Goal: Task Accomplishment & Management: Manage account settings

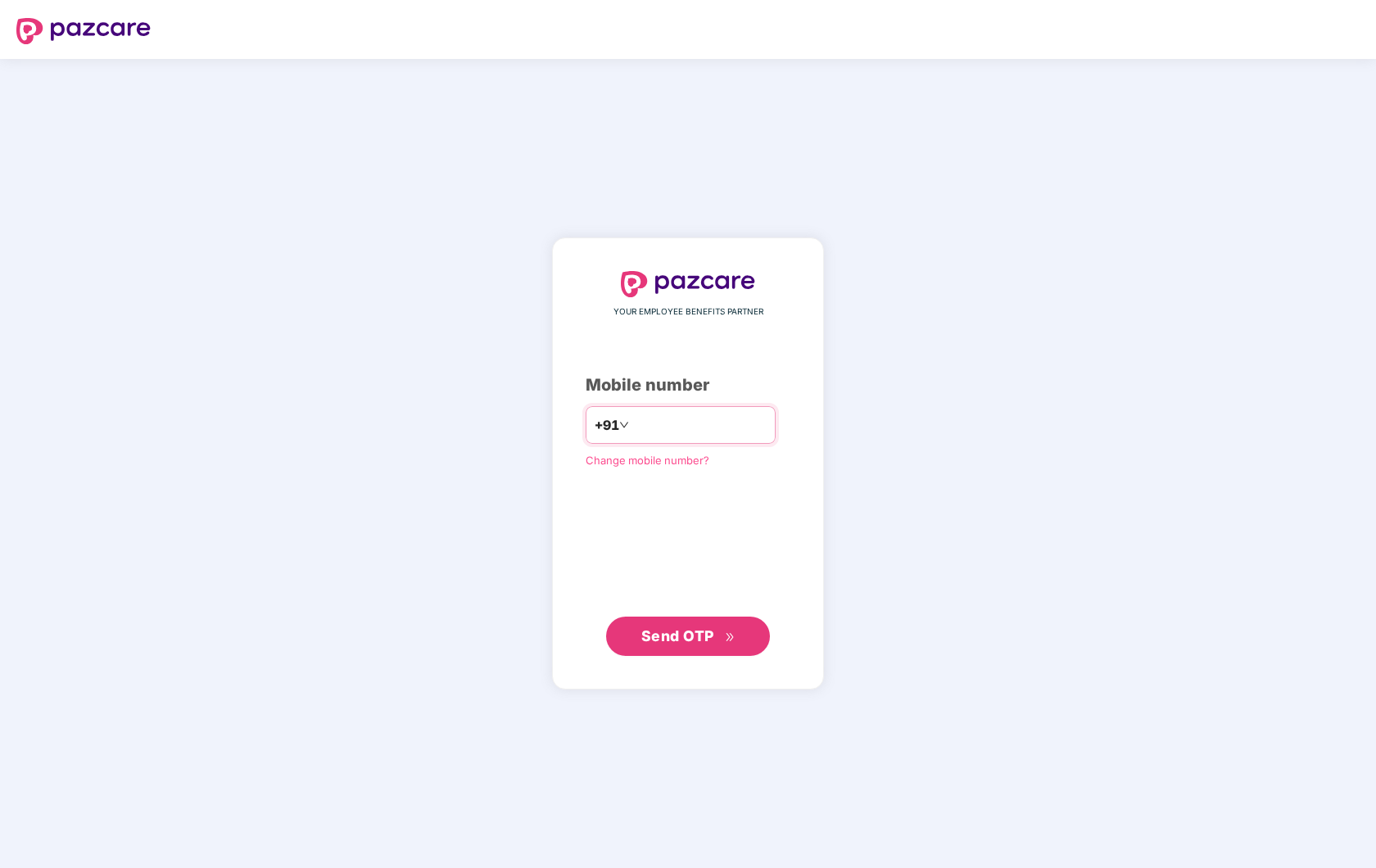
click at [675, 420] on input "number" at bounding box center [700, 425] width 134 height 26
type input "**********"
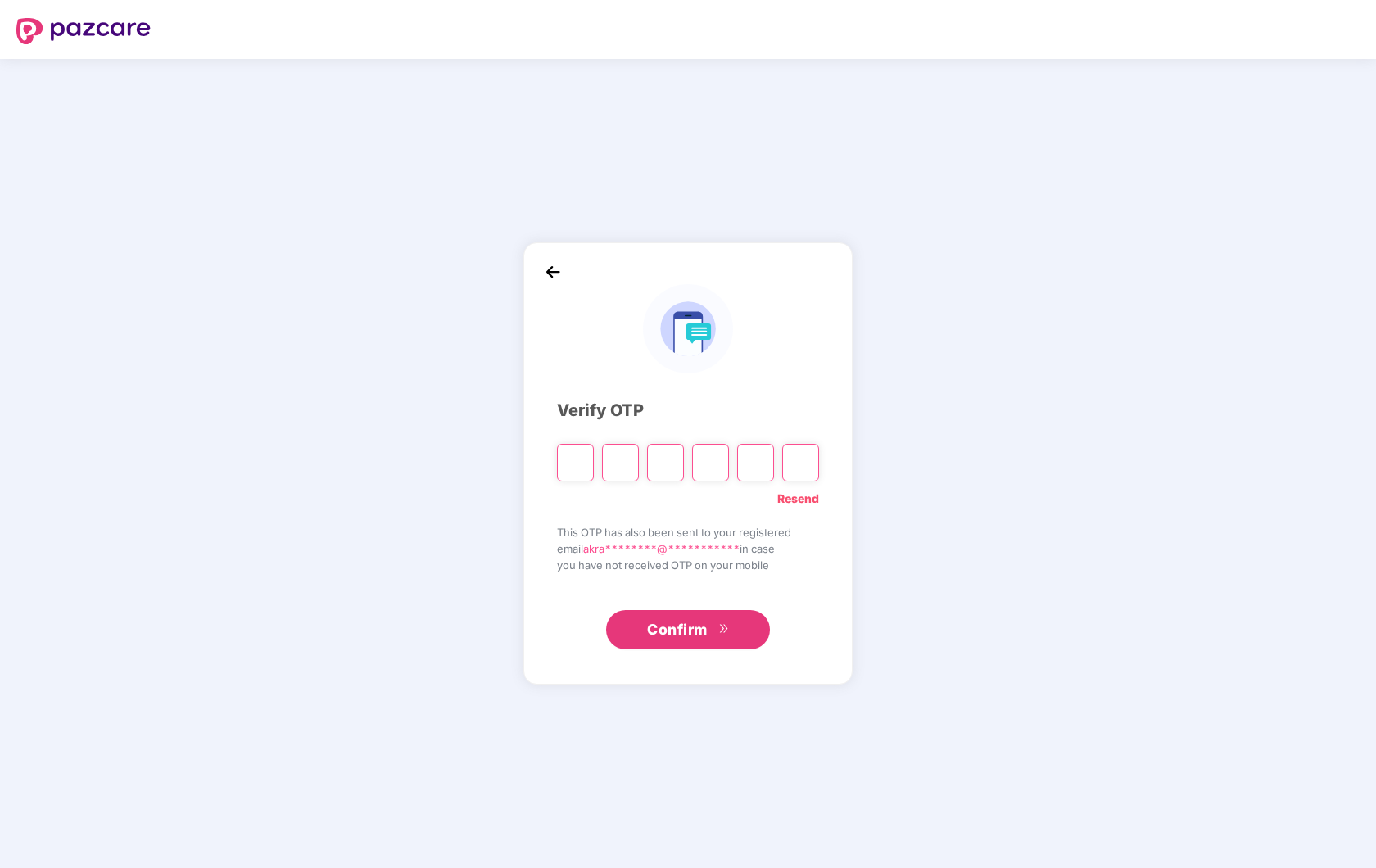
type input "*"
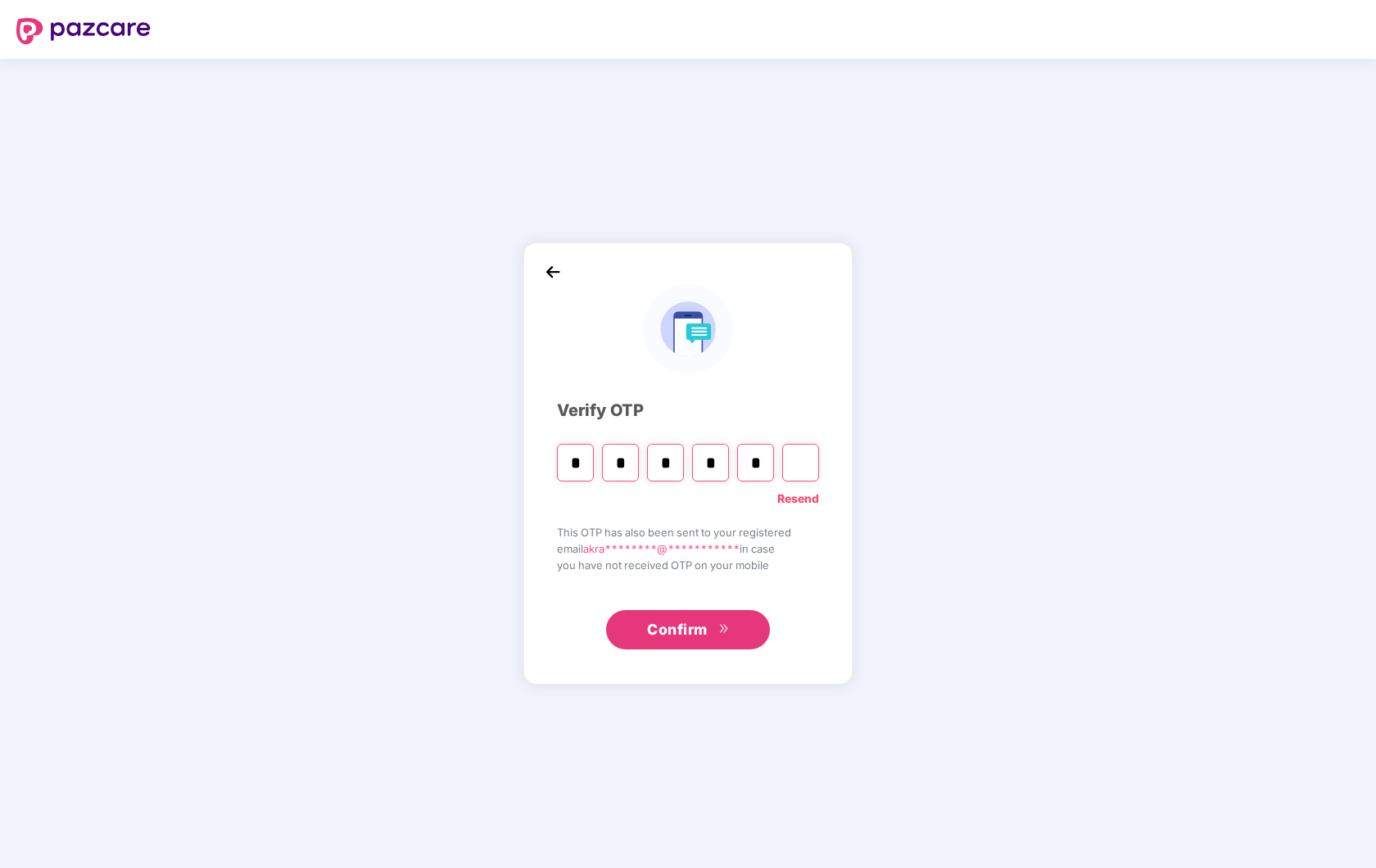
type input "*"
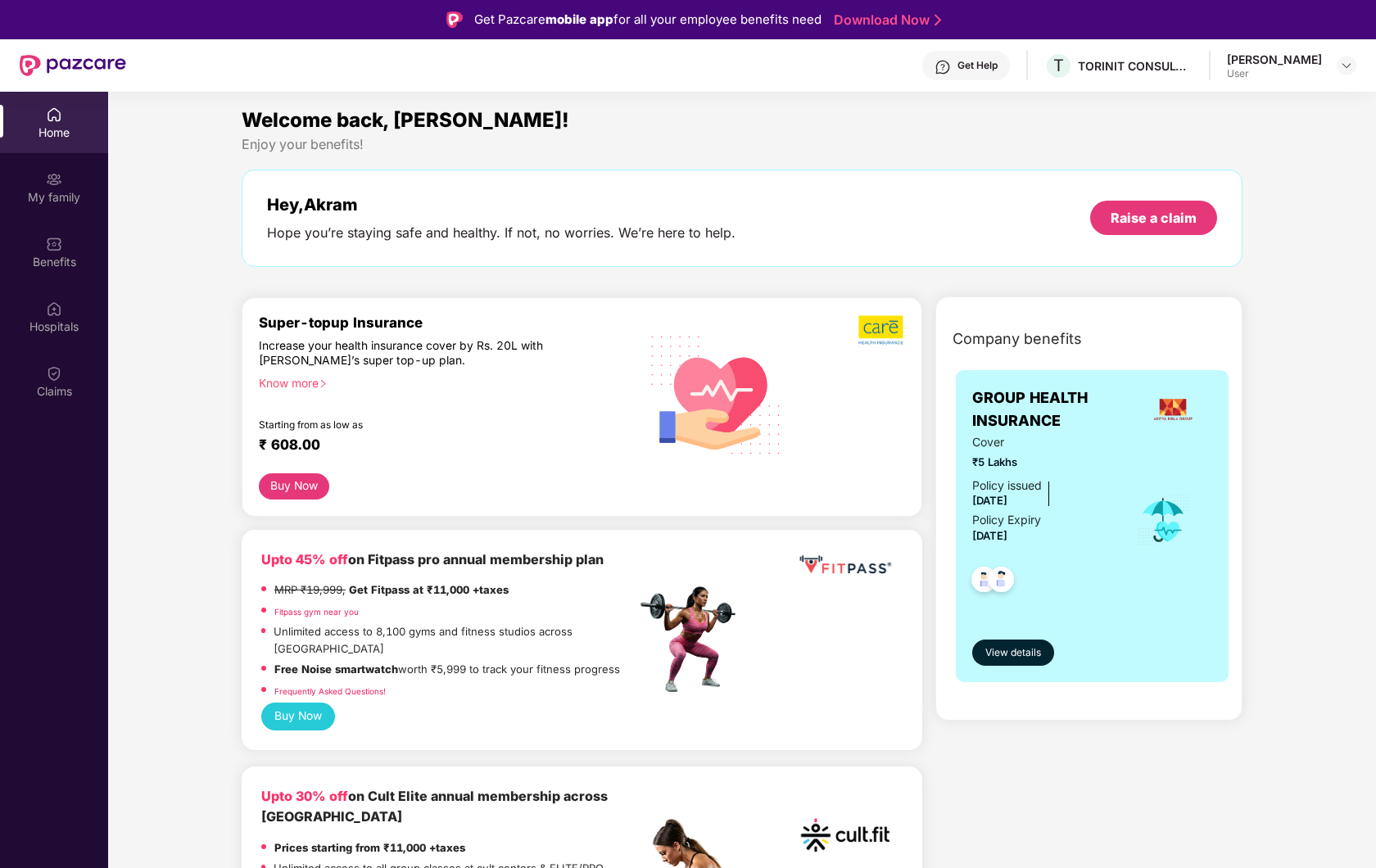
click at [79, 195] on div "My family" at bounding box center [54, 197] width 108 height 17
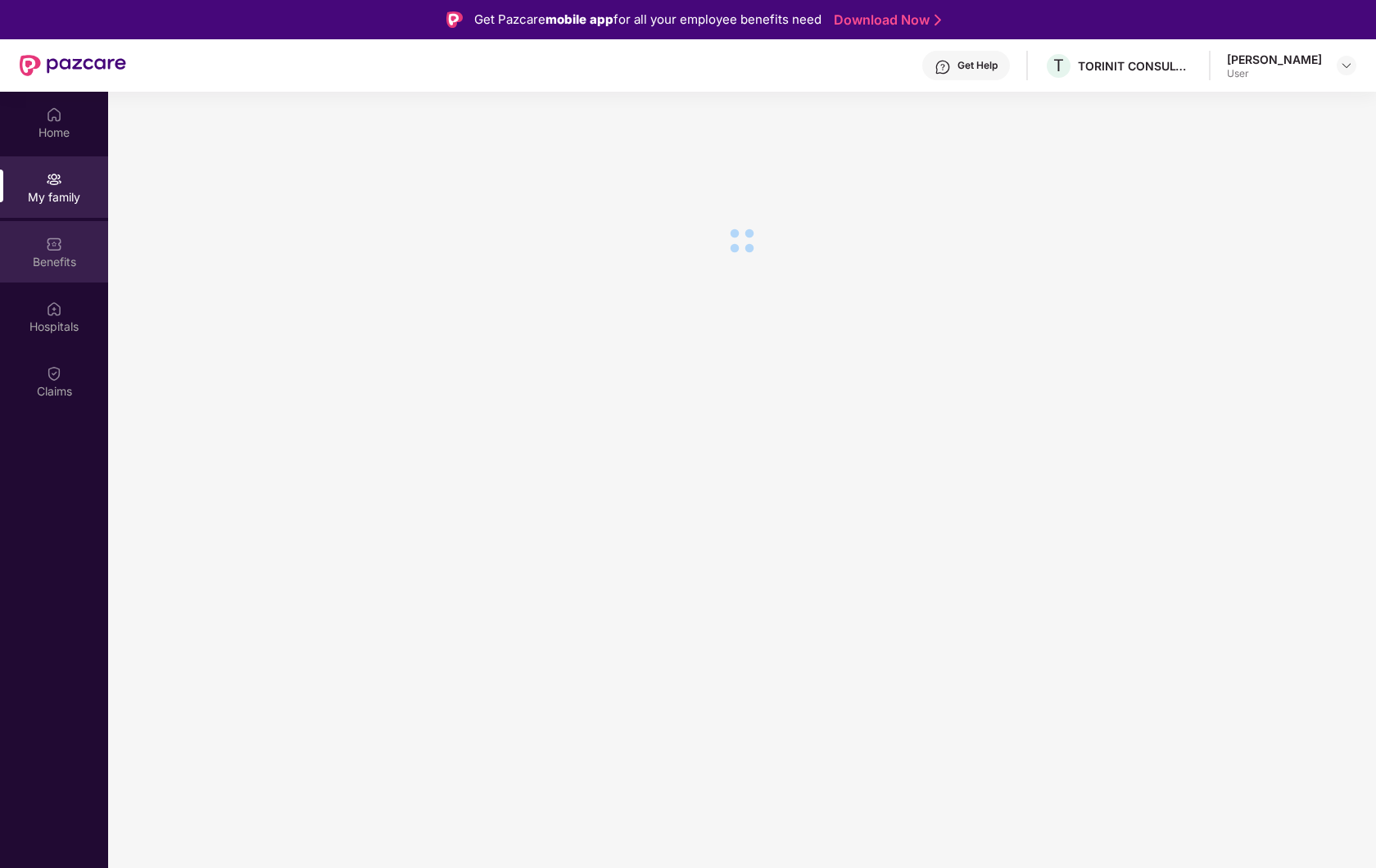
click at [72, 255] on div "Benefits" at bounding box center [54, 262] width 108 height 17
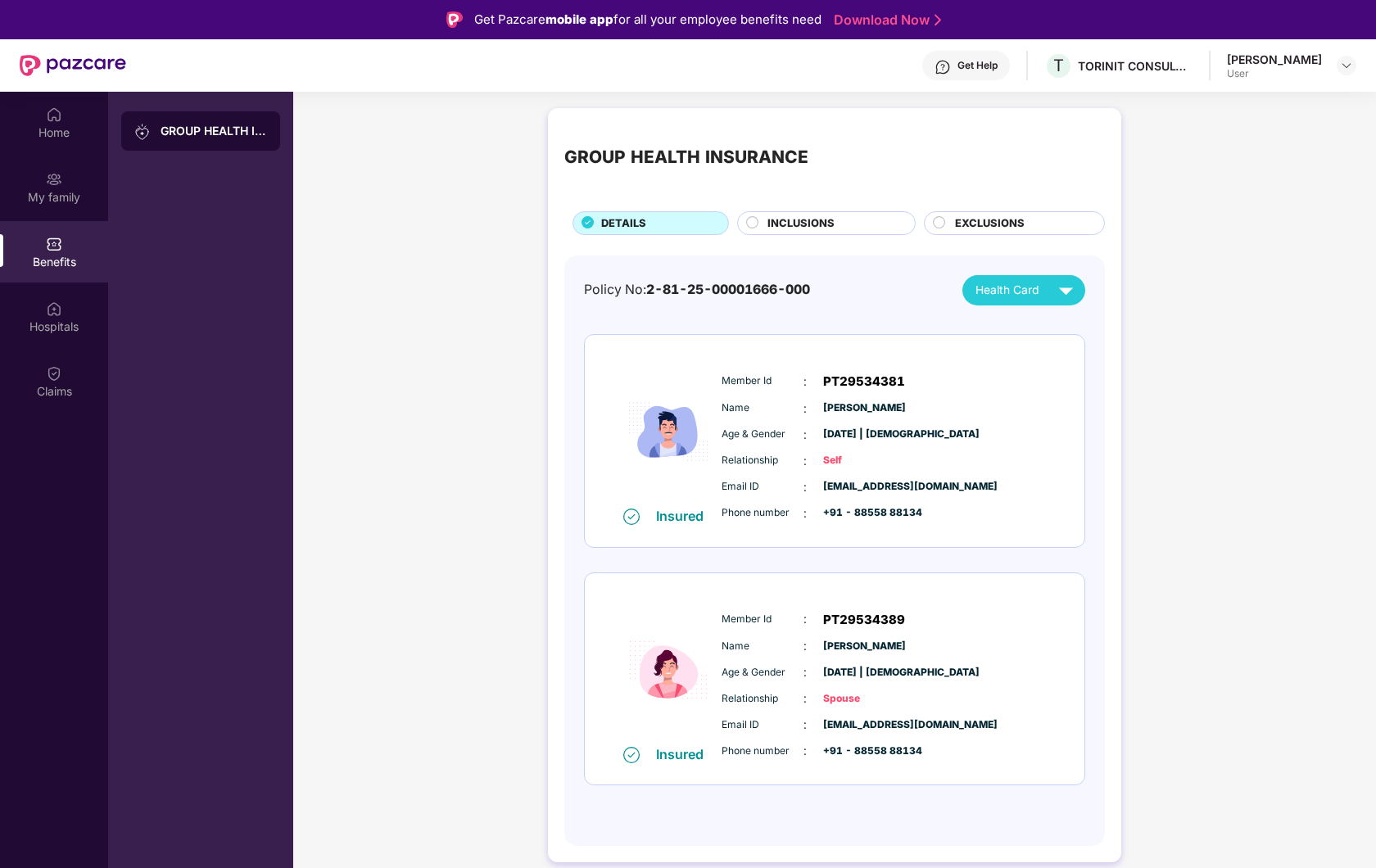
click at [780, 216] on span "INCLUSIONS" at bounding box center [801, 223] width 67 height 17
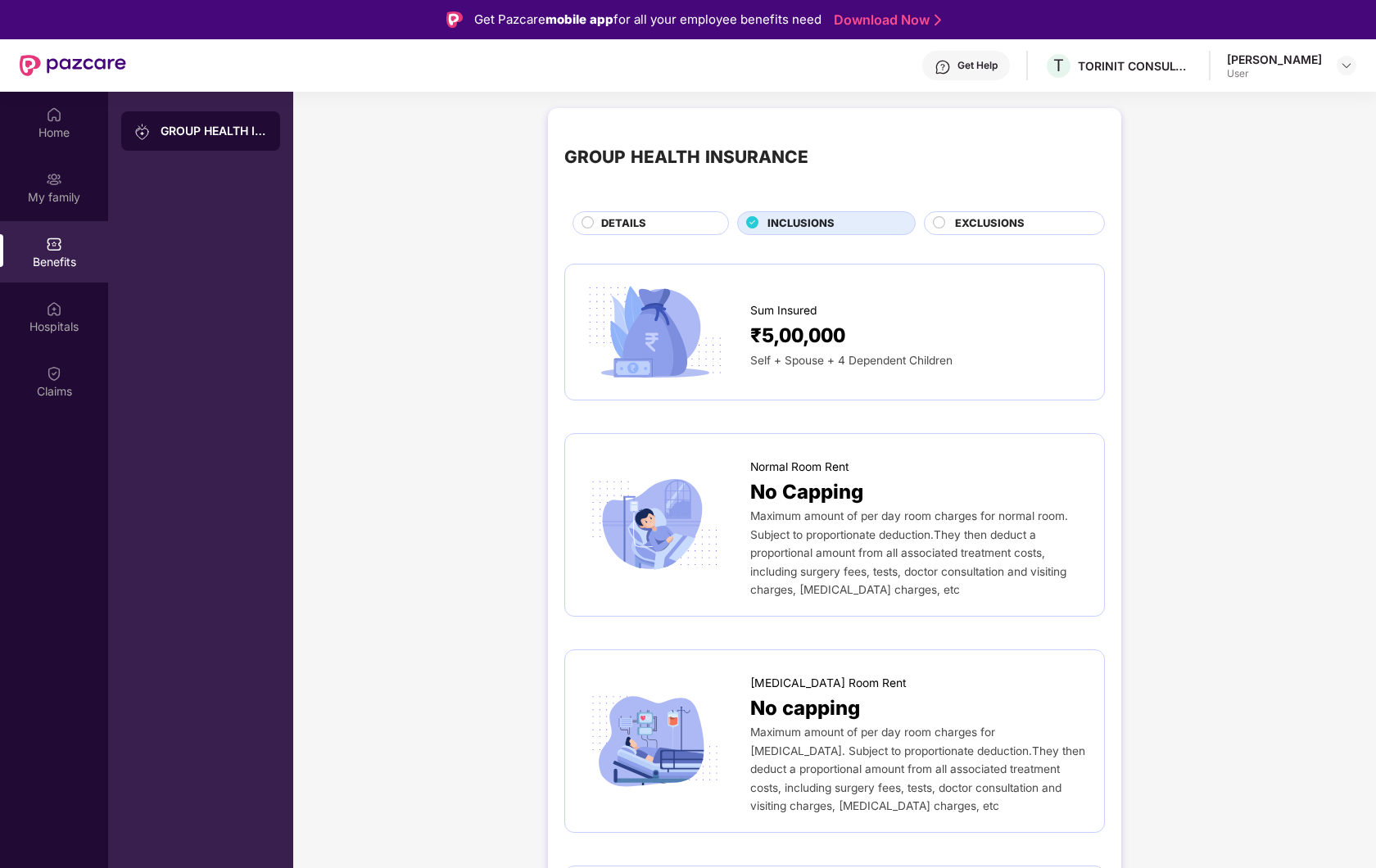
scroll to position [32, 0]
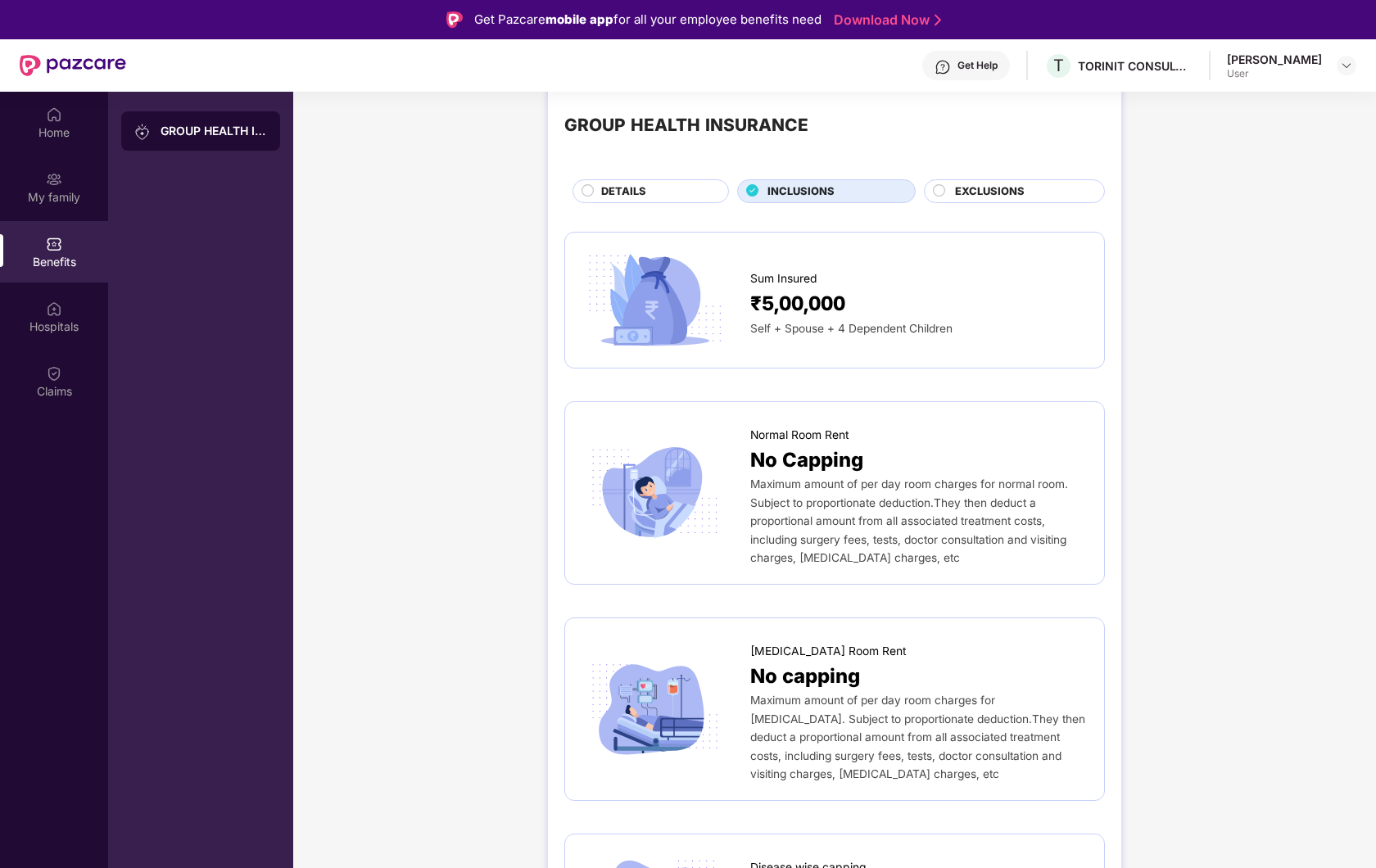
click at [920, 441] on div "Normal Room Rent" at bounding box center [919, 432] width 338 height 26
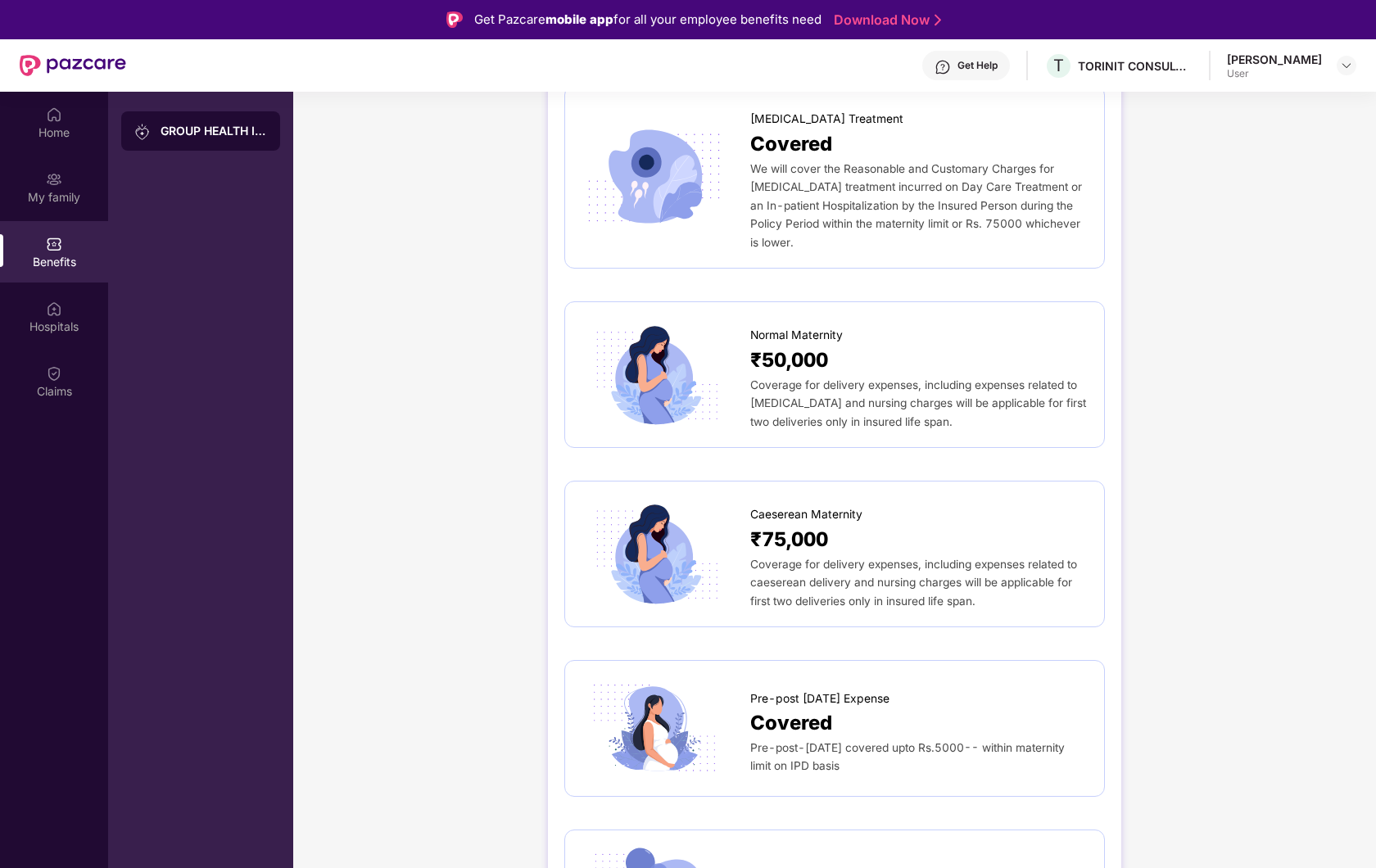
scroll to position [1852, 0]
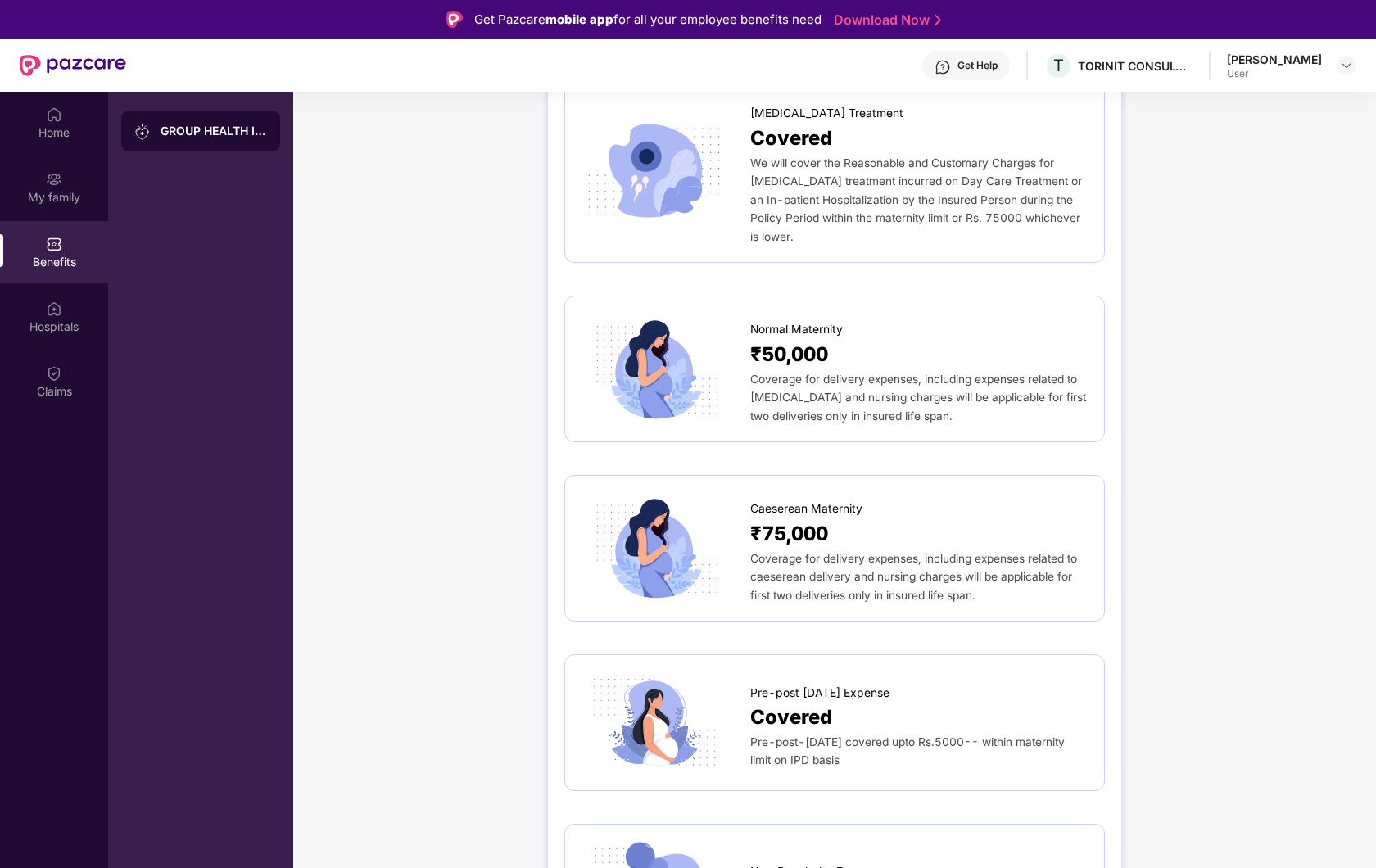
click at [818, 372] on span "Coverage for delivery expenses, including expenses related to normal delivery a…" at bounding box center [918, 397] width 336 height 50
click at [756, 328] on span "Normal Maternity" at bounding box center [797, 330] width 92 height 18
click at [651, 343] on img at bounding box center [655, 369] width 147 height 102
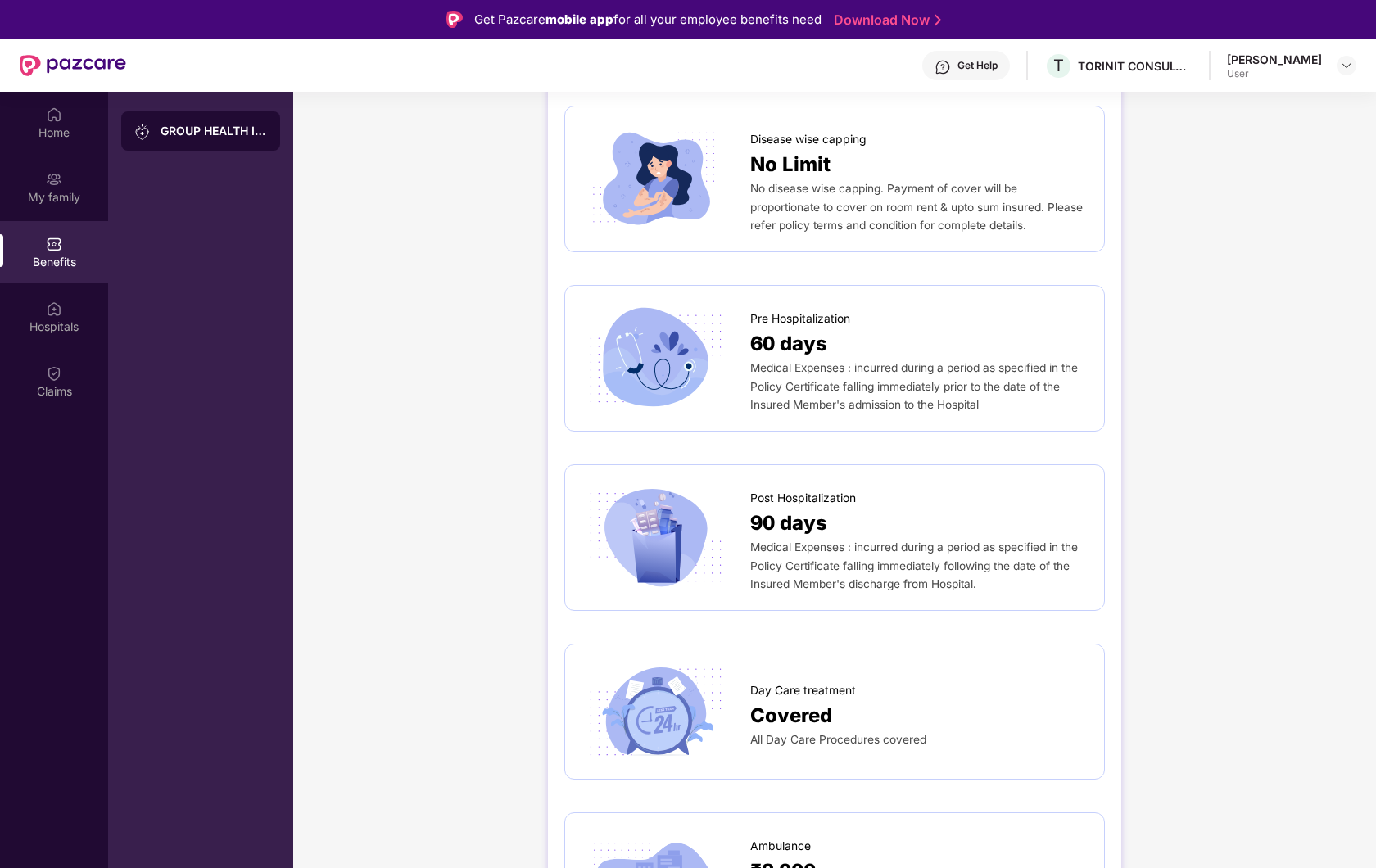
scroll to position [0, 0]
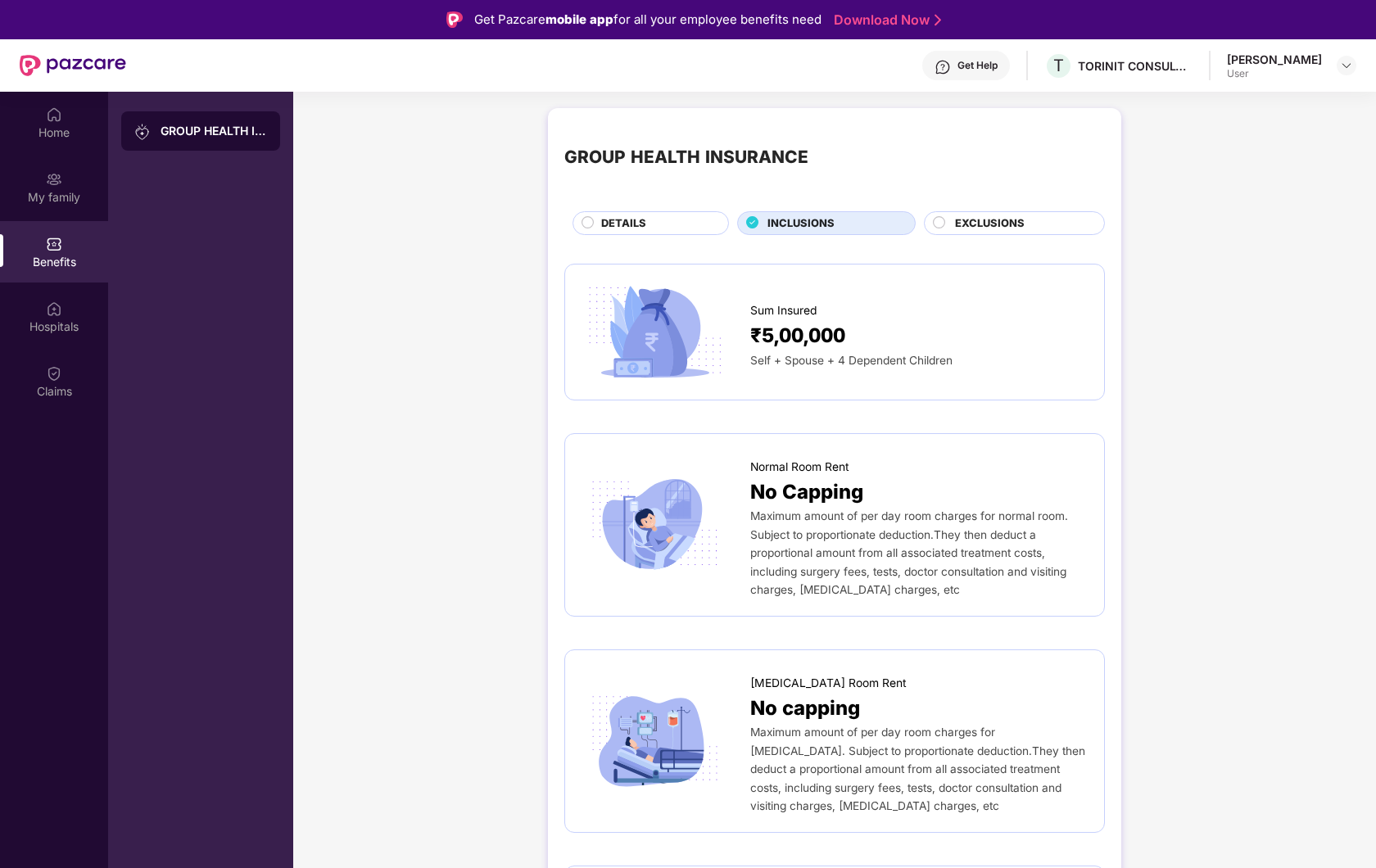
click at [632, 217] on span "DETAILS" at bounding box center [624, 223] width 45 height 17
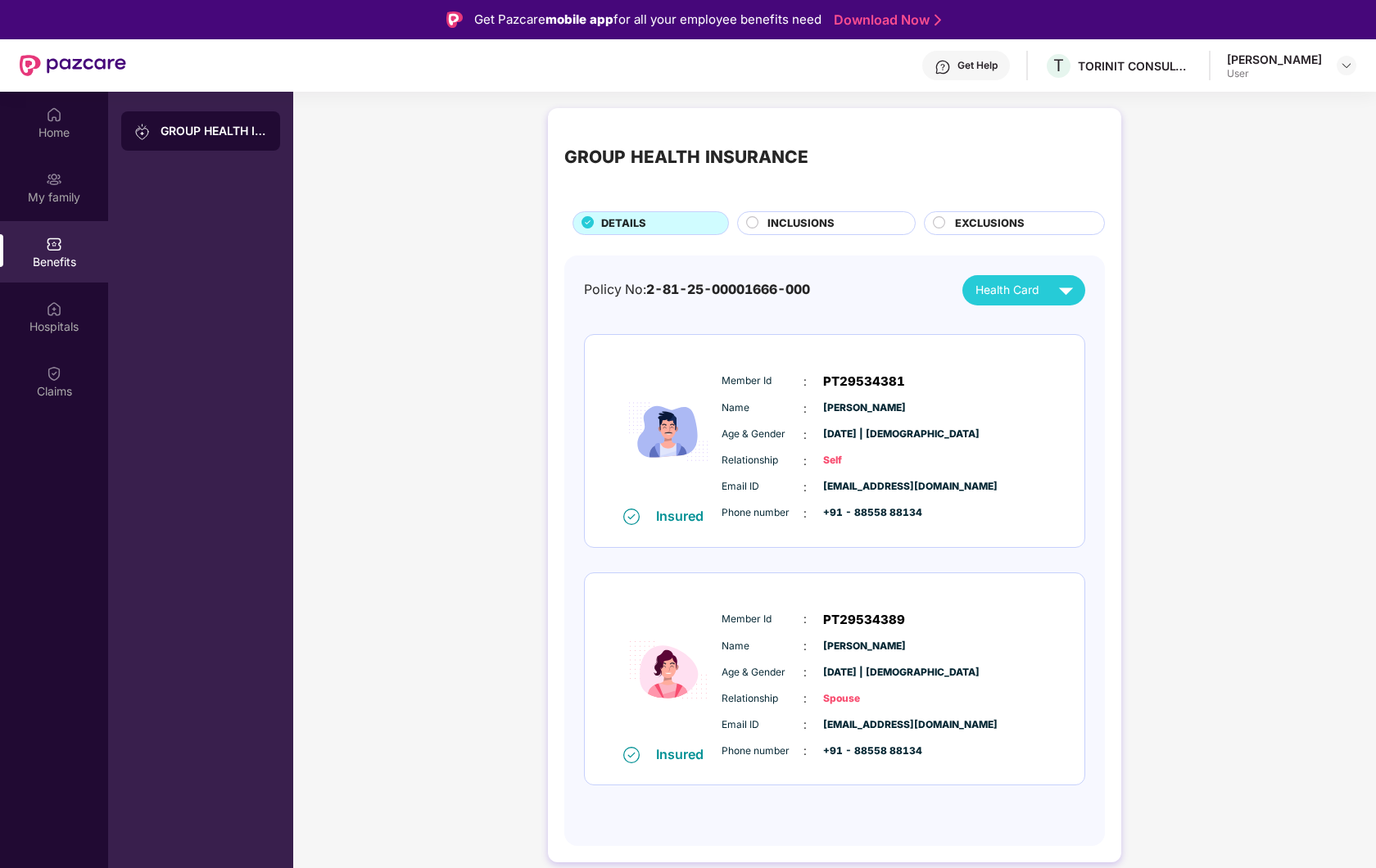
click at [972, 227] on span "EXCLUSIONS" at bounding box center [990, 223] width 70 height 17
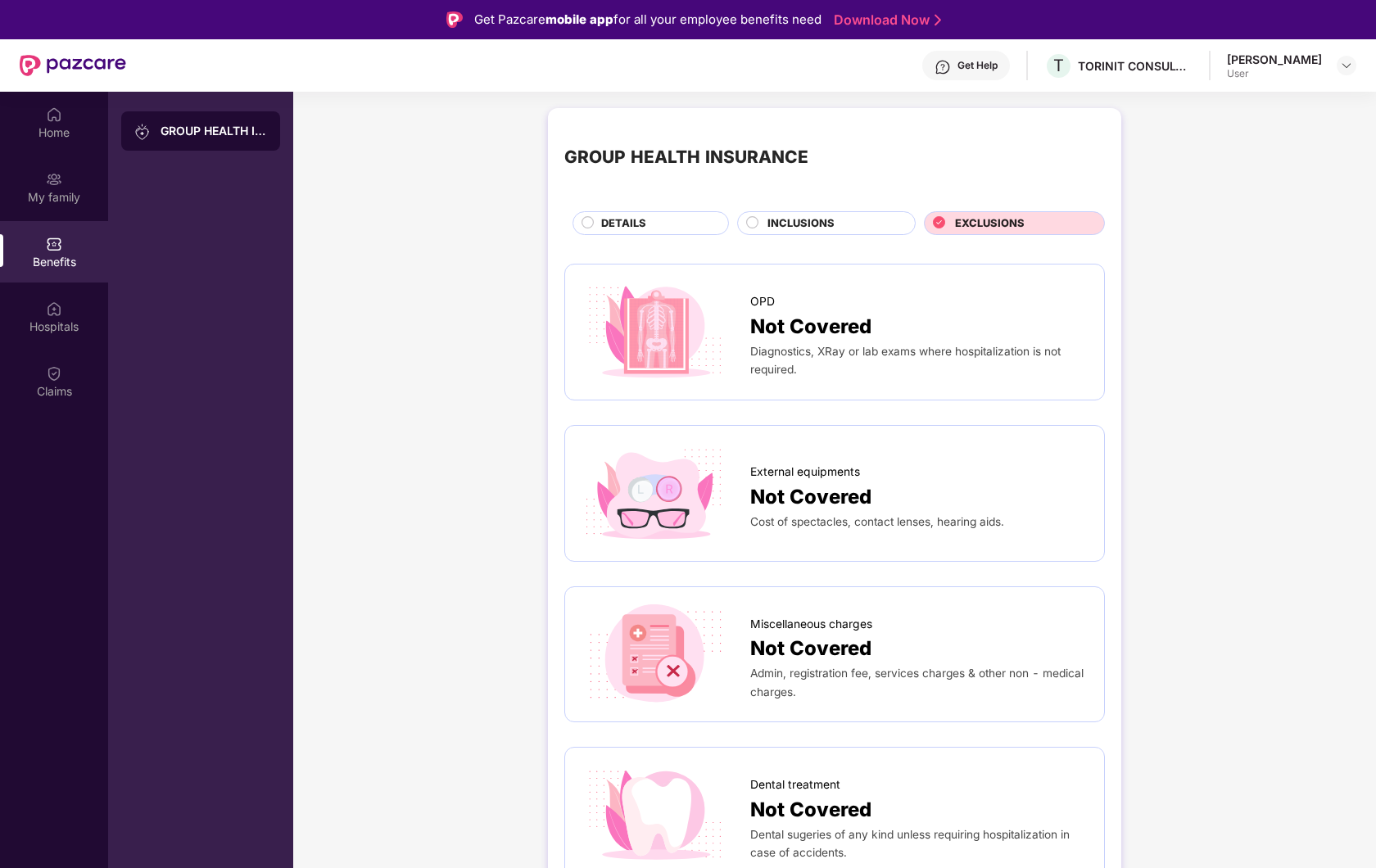
click at [853, 218] on div "INCLUSIONS" at bounding box center [832, 225] width 147 height 19
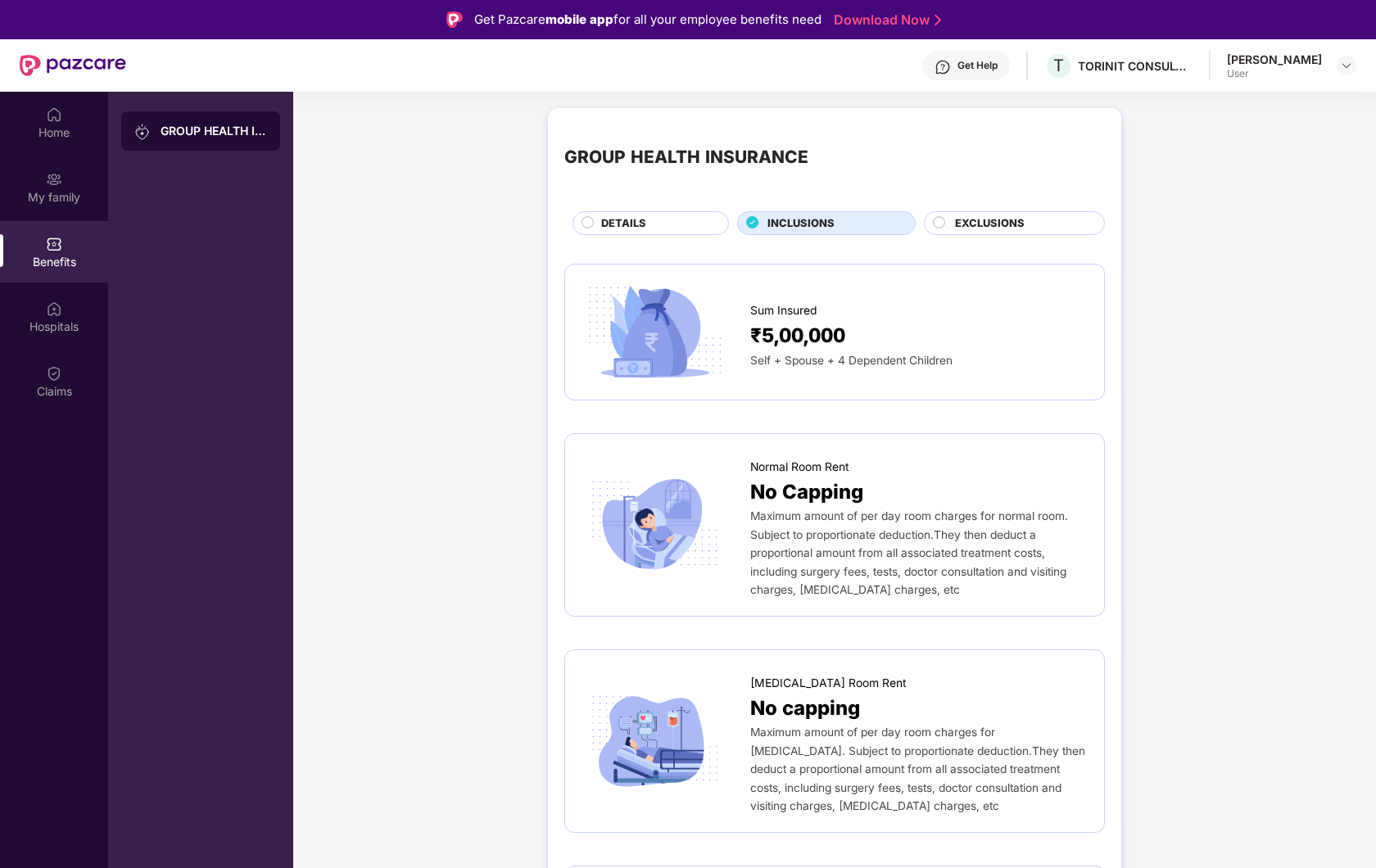
click at [660, 225] on div "DETAILS" at bounding box center [657, 225] width 127 height 19
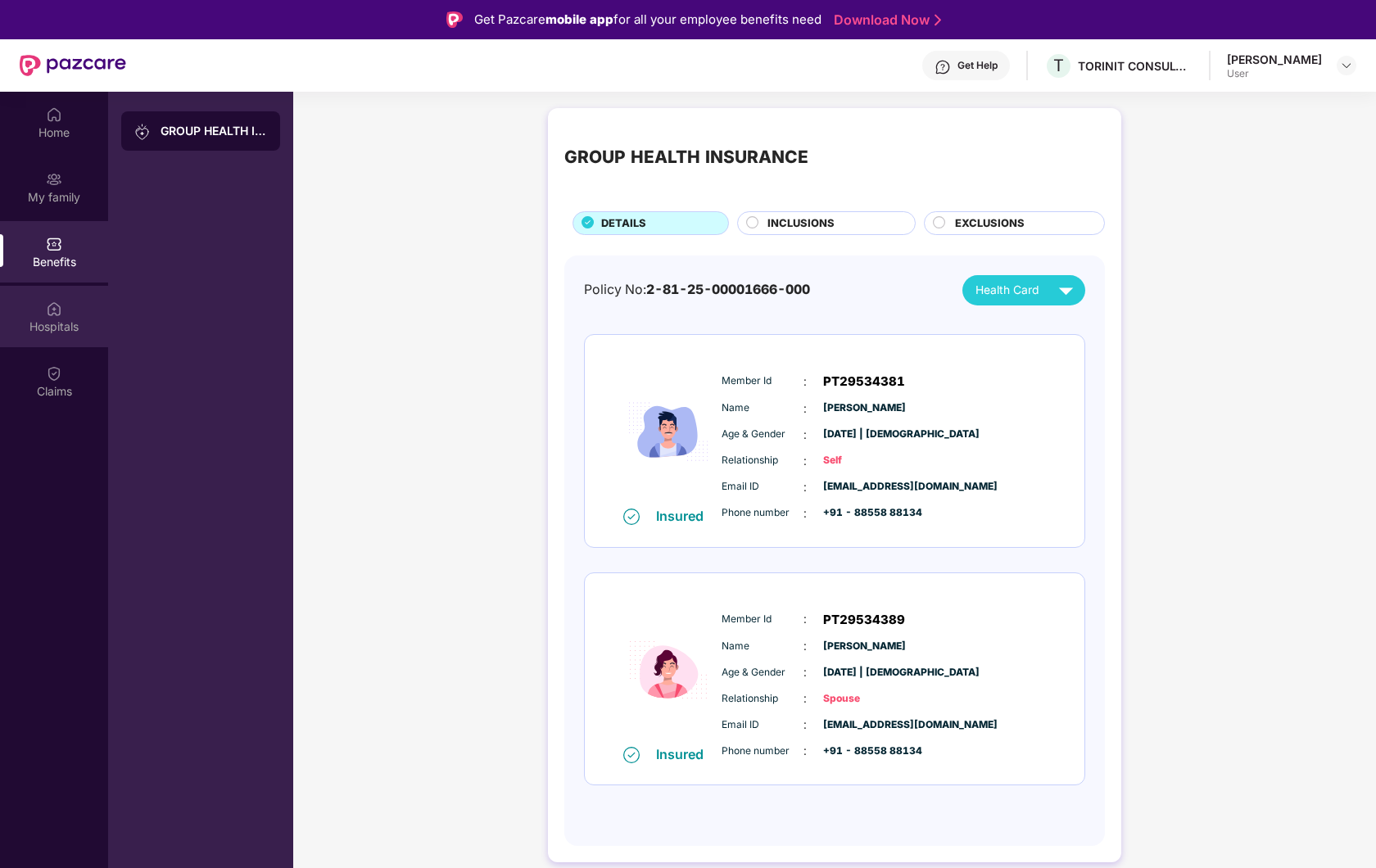
click at [74, 312] on div "Hospitals" at bounding box center [54, 317] width 108 height 61
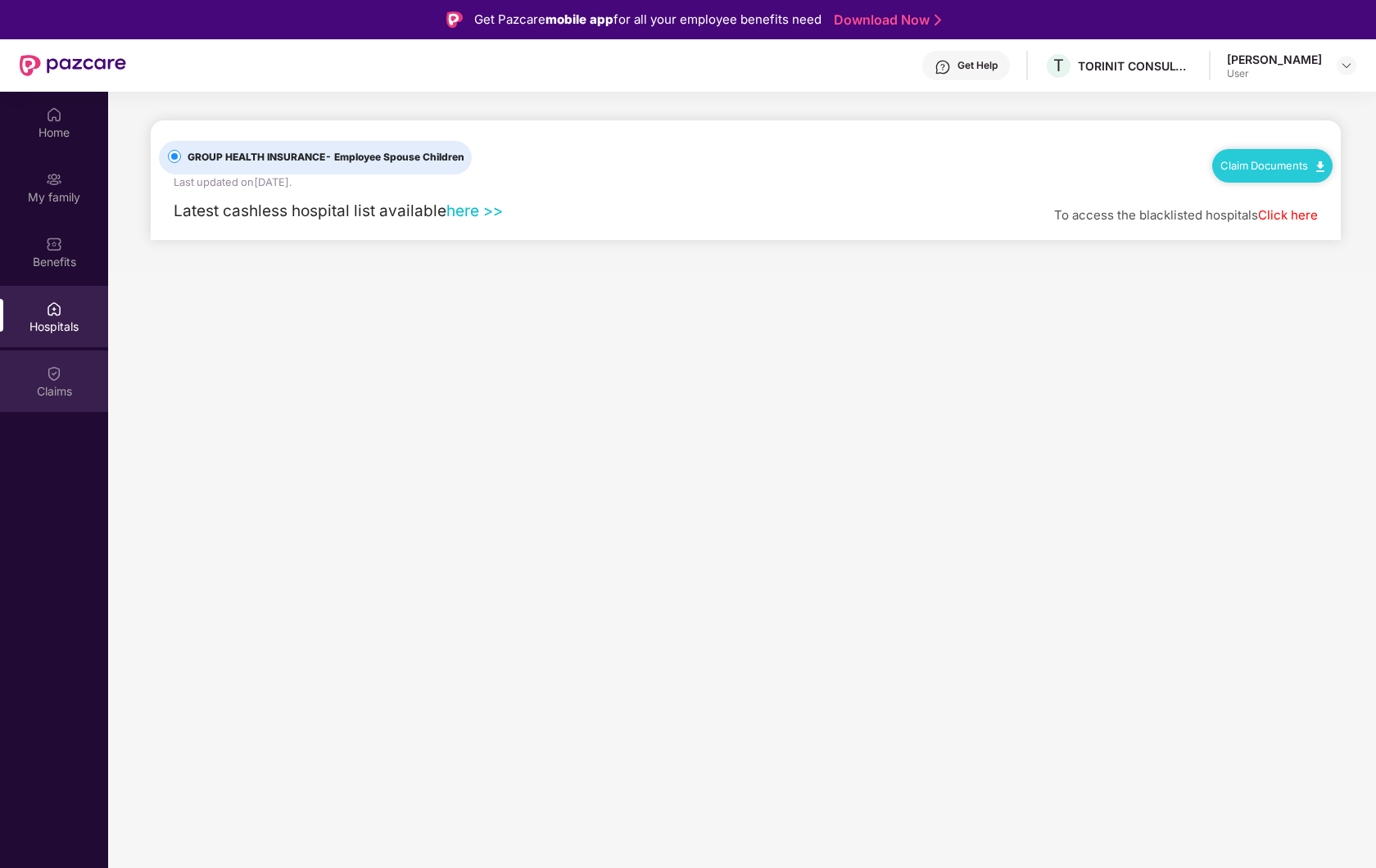
click at [67, 387] on div "Claims" at bounding box center [54, 391] width 108 height 17
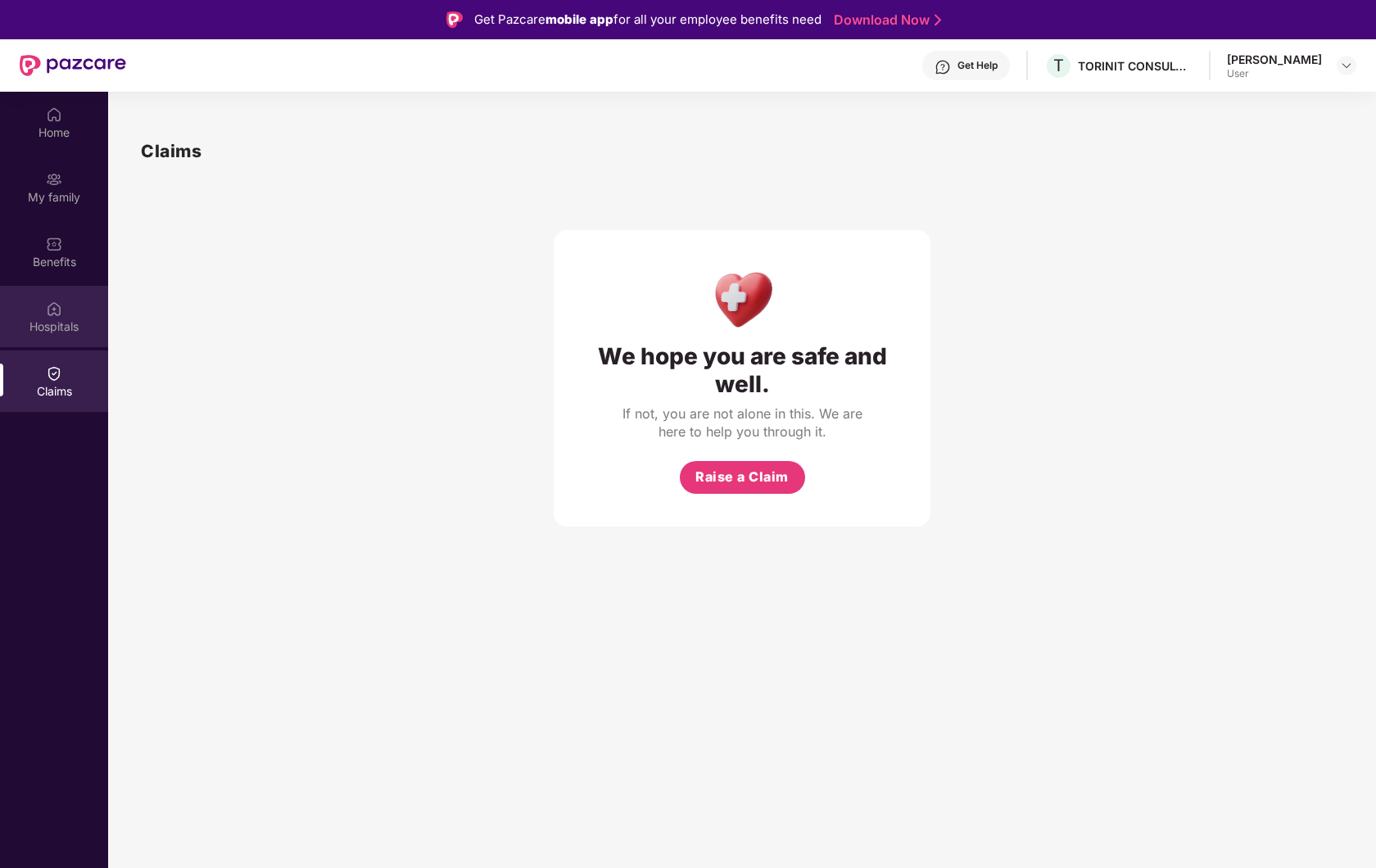
click at [69, 323] on div "Hospitals" at bounding box center [54, 326] width 108 height 17
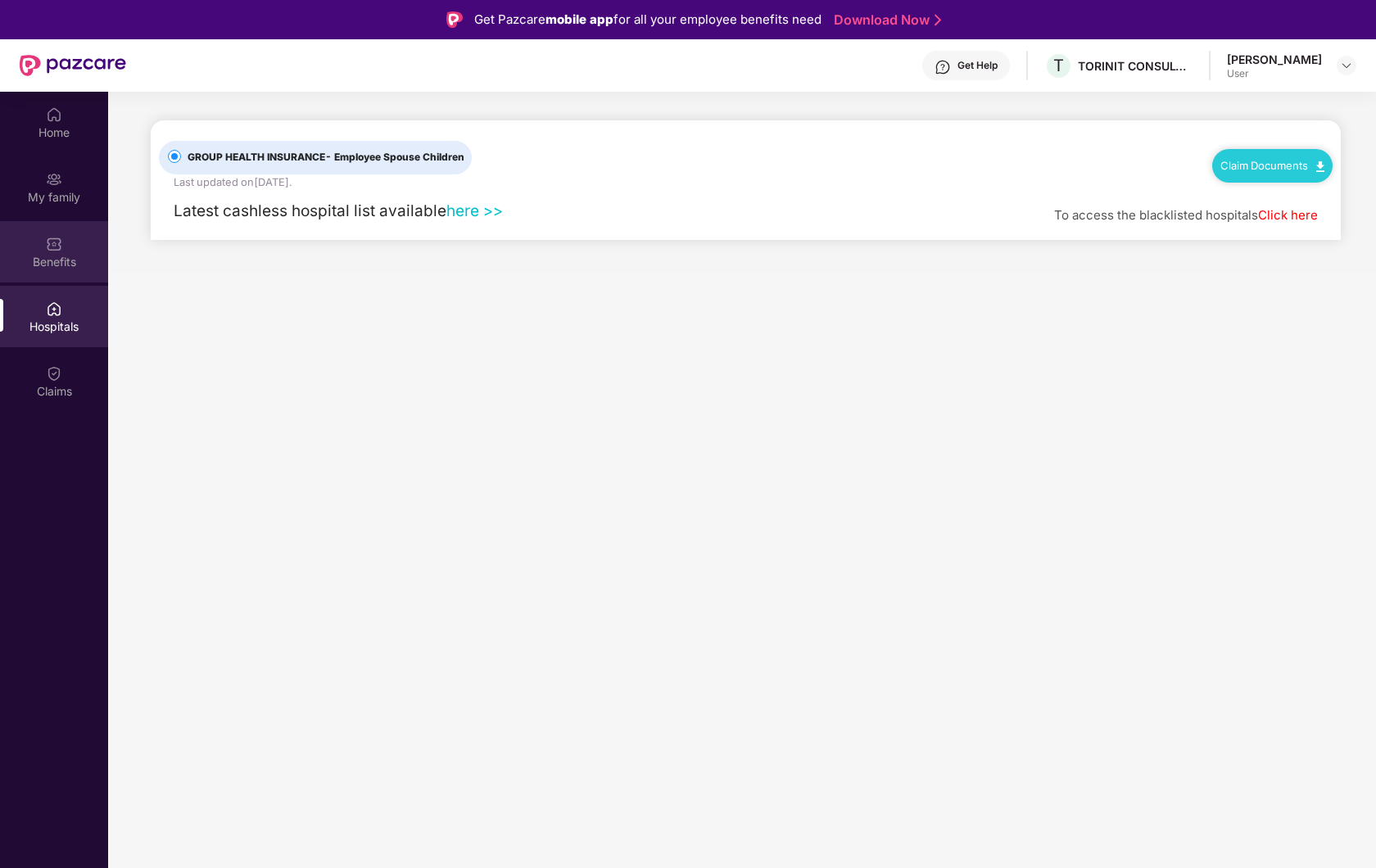
click at [59, 260] on div "Benefits" at bounding box center [54, 262] width 108 height 17
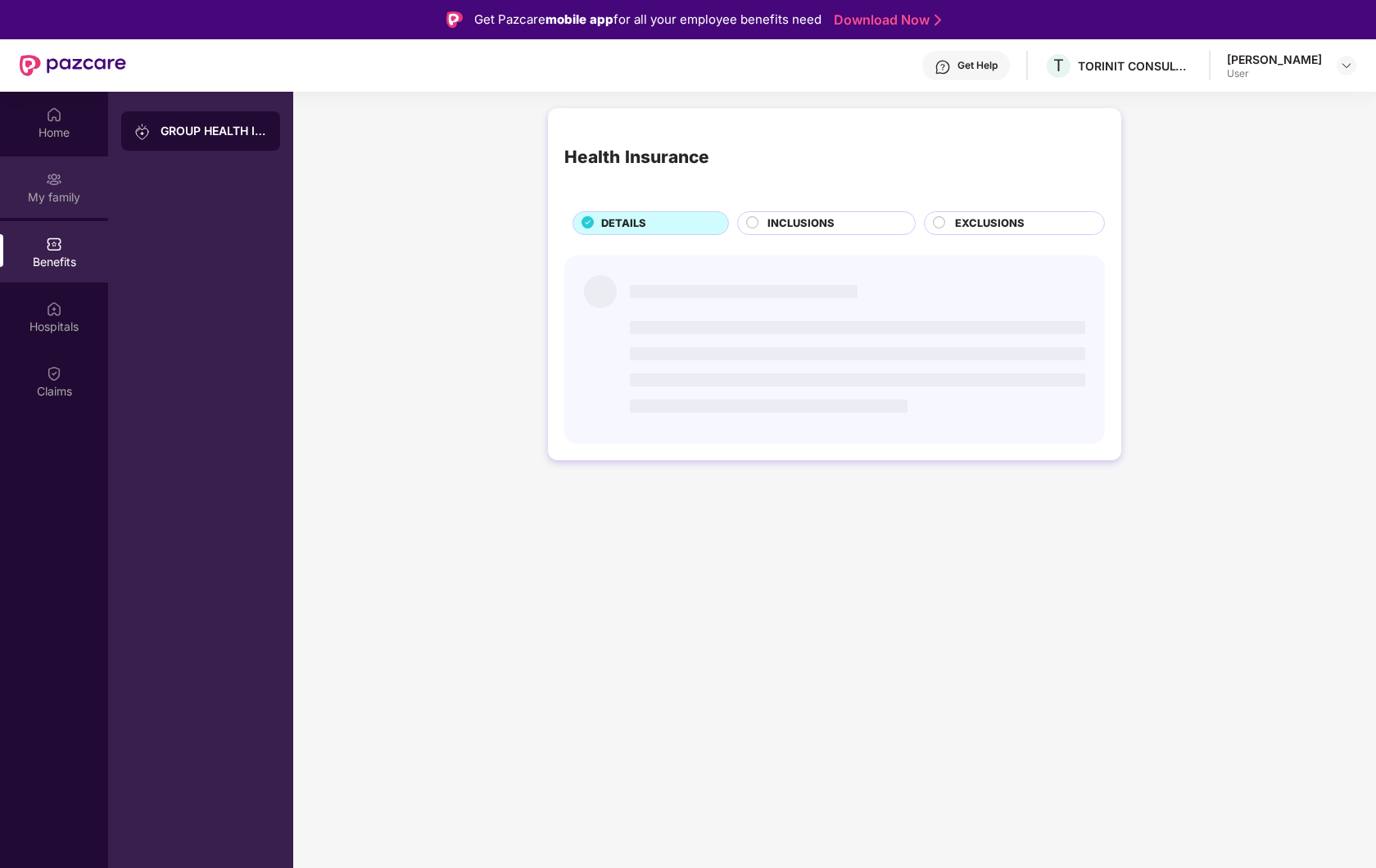
click at [59, 195] on div "My family" at bounding box center [54, 197] width 108 height 17
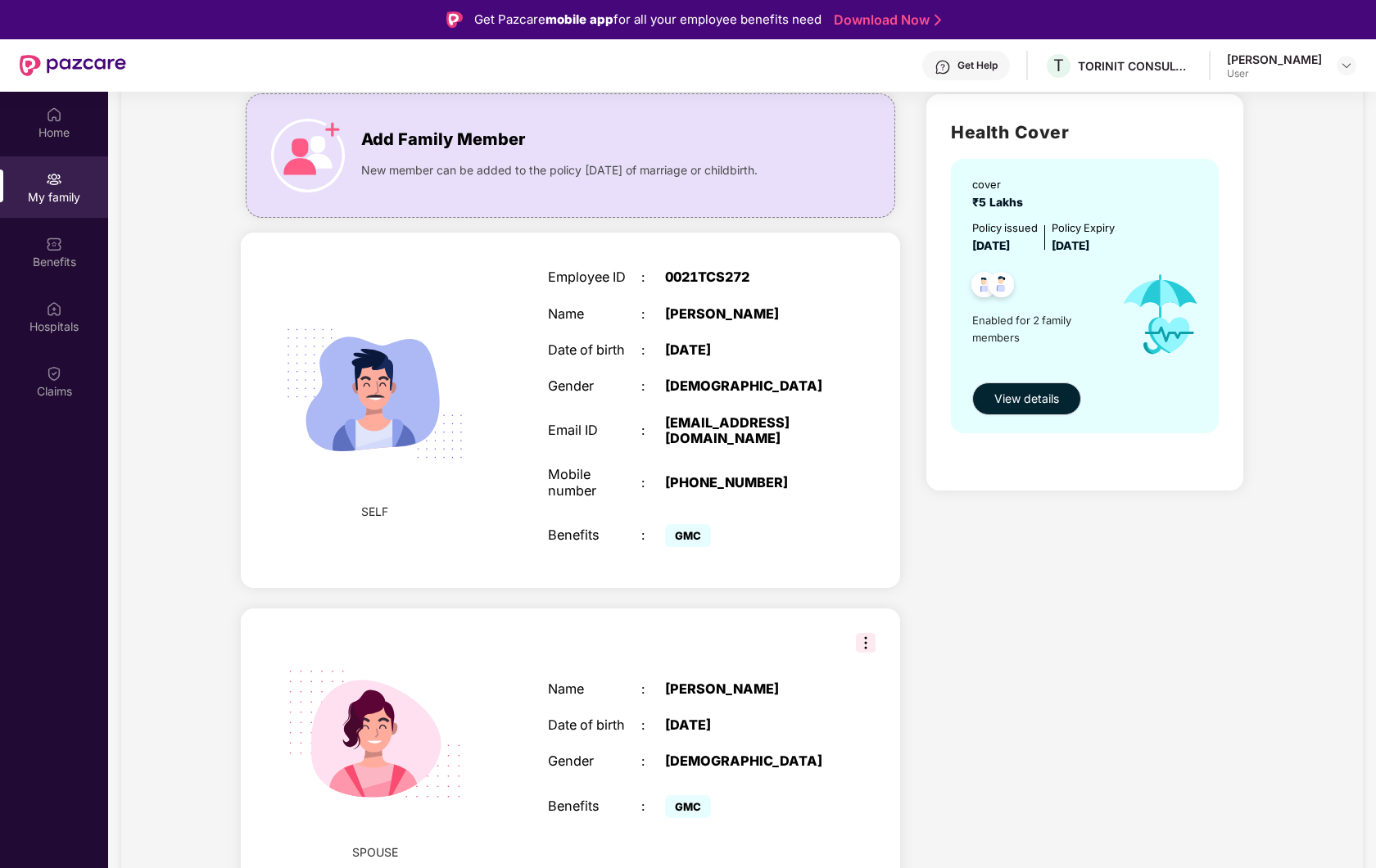
scroll to position [92, 0]
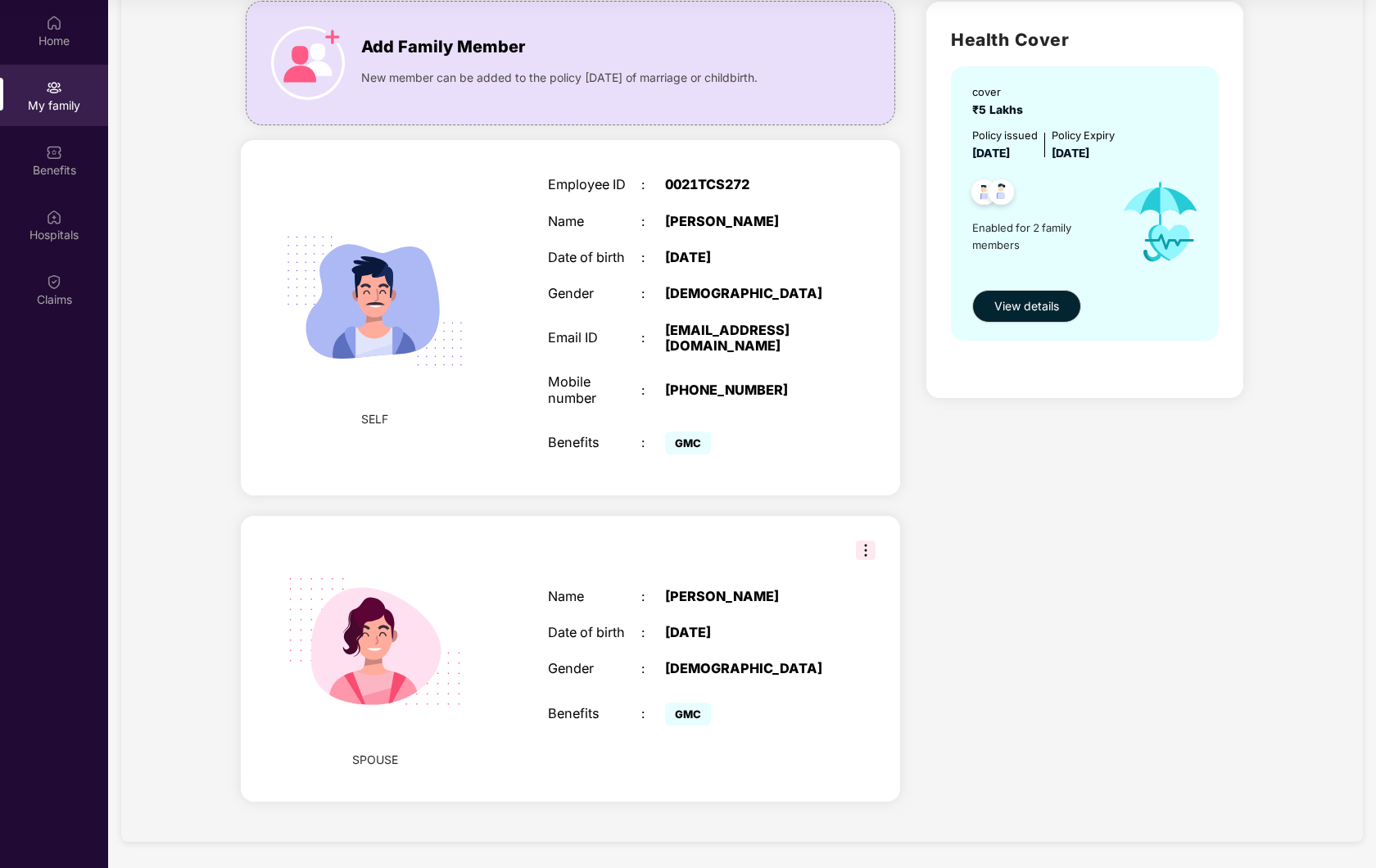
click at [859, 552] on img at bounding box center [866, 550] width 20 height 20
click at [787, 543] on div "SPOUSE Name : Ashiyana Akram Ansari Date of birth : 18 Dec 2000 Gender : FEMALE…" at bounding box center [571, 659] width 660 height 286
click at [531, 698] on div "Name : Ashiyana Akram Ansari Date of birth : 18 Dec 2000 Gender : FEMALE Benefi…" at bounding box center [688, 660] width 313 height 181
drag, startPoint x: 669, startPoint y: 633, endPoint x: 743, endPoint y: 636, distance: 74.1
click at [743, 636] on div "18 Dec 2000" at bounding box center [747, 632] width 164 height 16
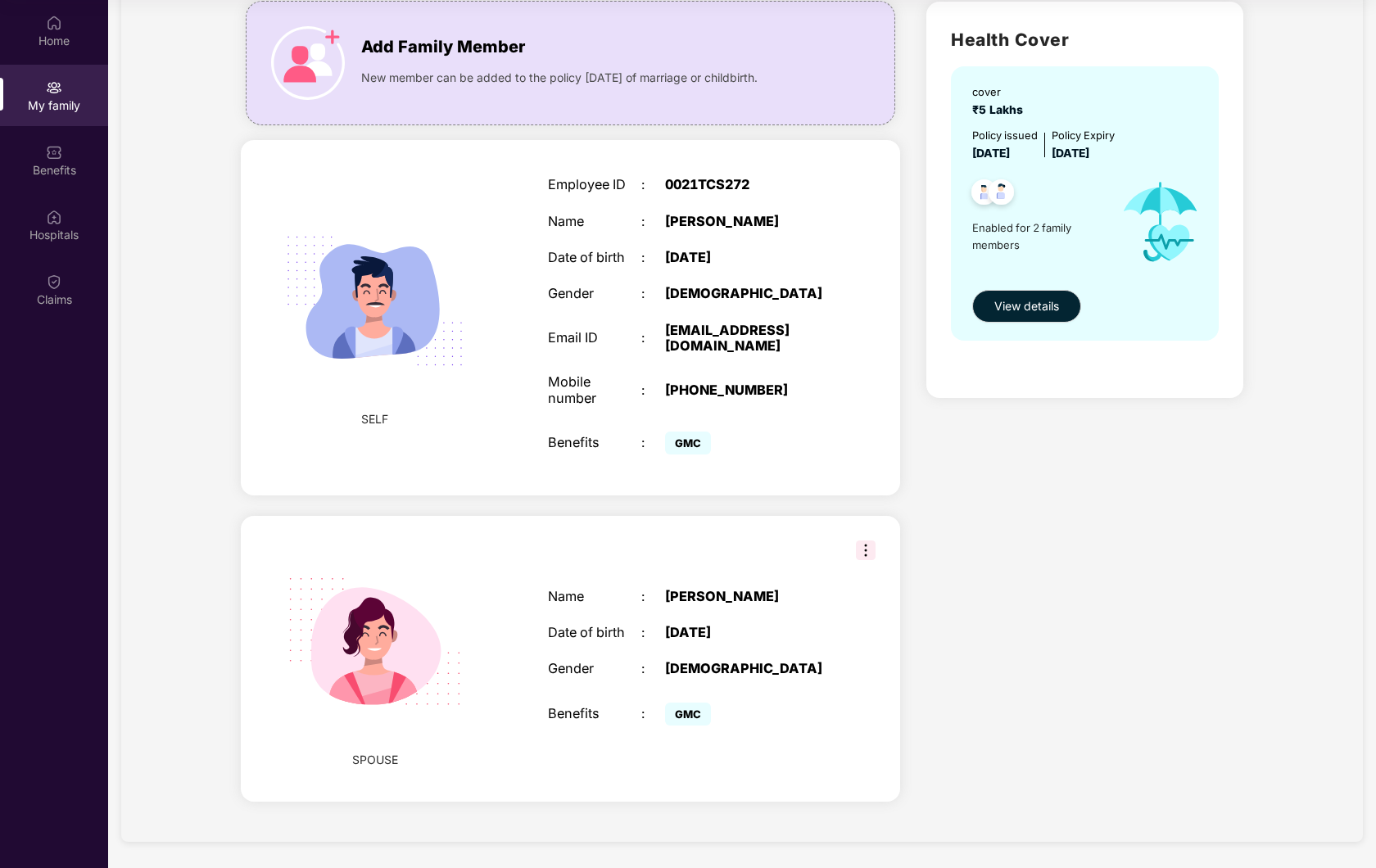
click at [791, 640] on div "Name : Ashiyana Akram Ansari Date of birth : 18 Dec 2000 Gender : FEMALE Benefi…" at bounding box center [688, 660] width 313 height 181
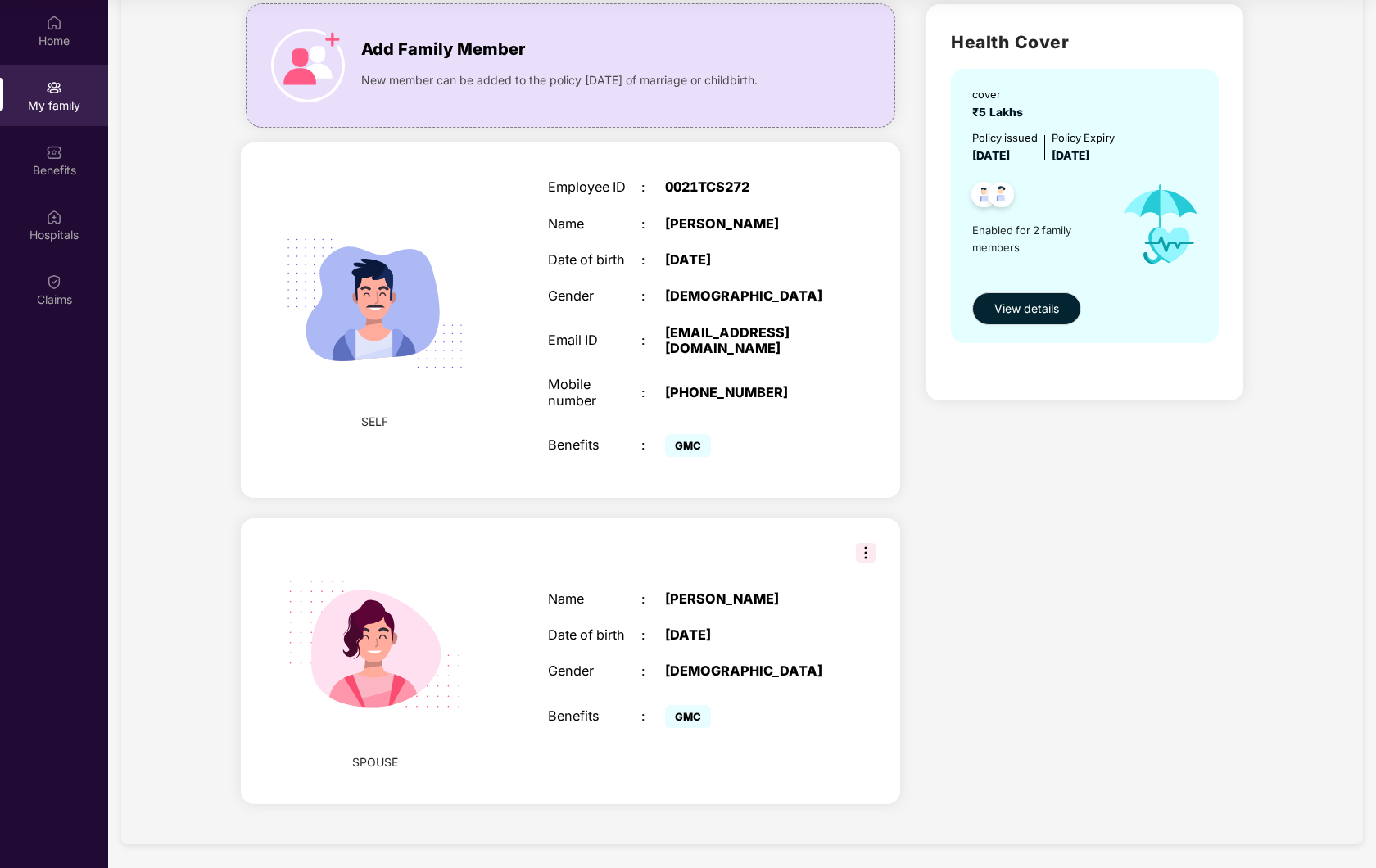
click at [373, 756] on span "SPOUSE" at bounding box center [375, 762] width 46 height 18
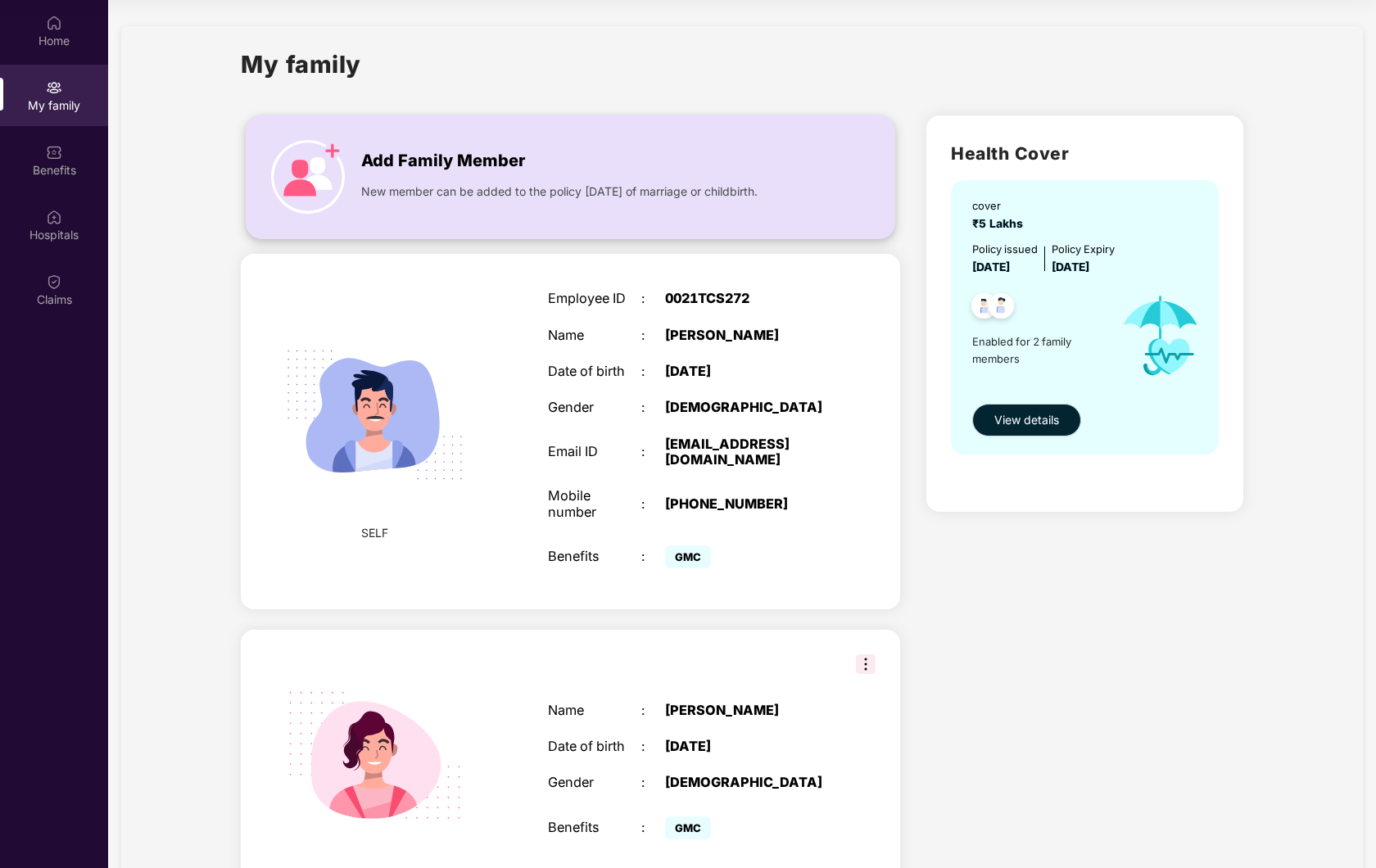
click at [328, 152] on img at bounding box center [308, 177] width 73 height 73
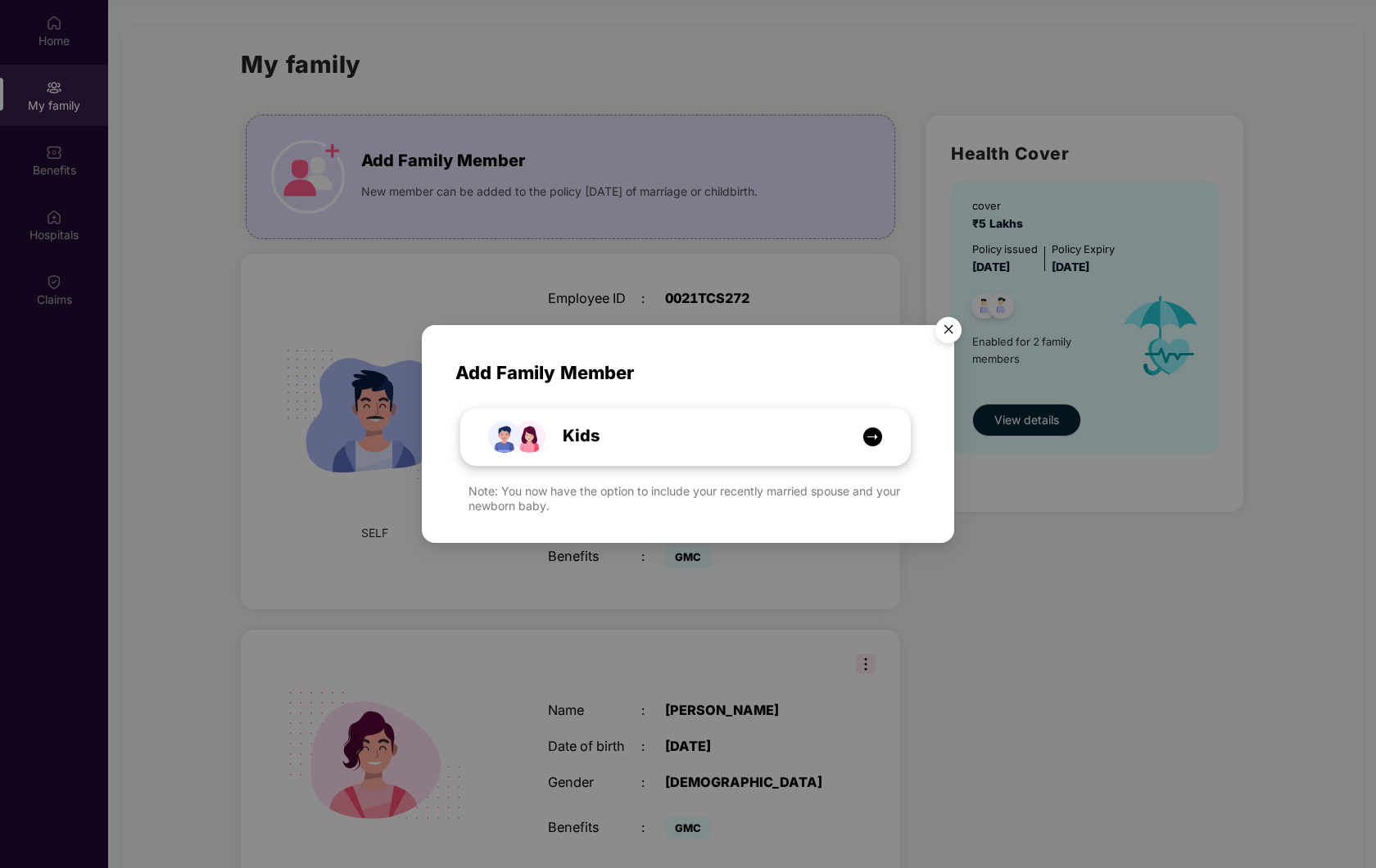
click at [836, 441] on div "Kids" at bounding box center [695, 435] width 337 height 25
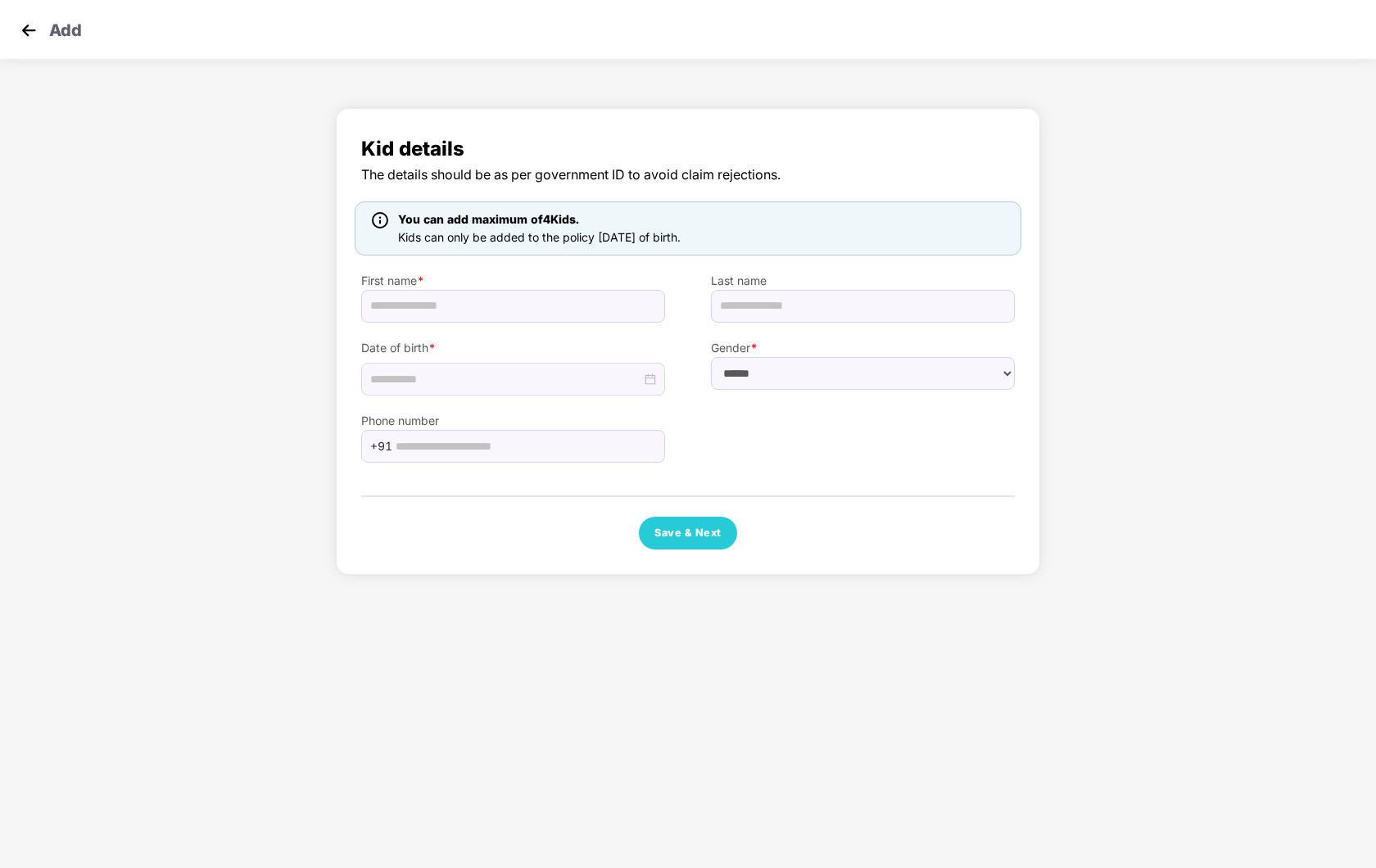
click at [18, 29] on img at bounding box center [29, 31] width 24 height 24
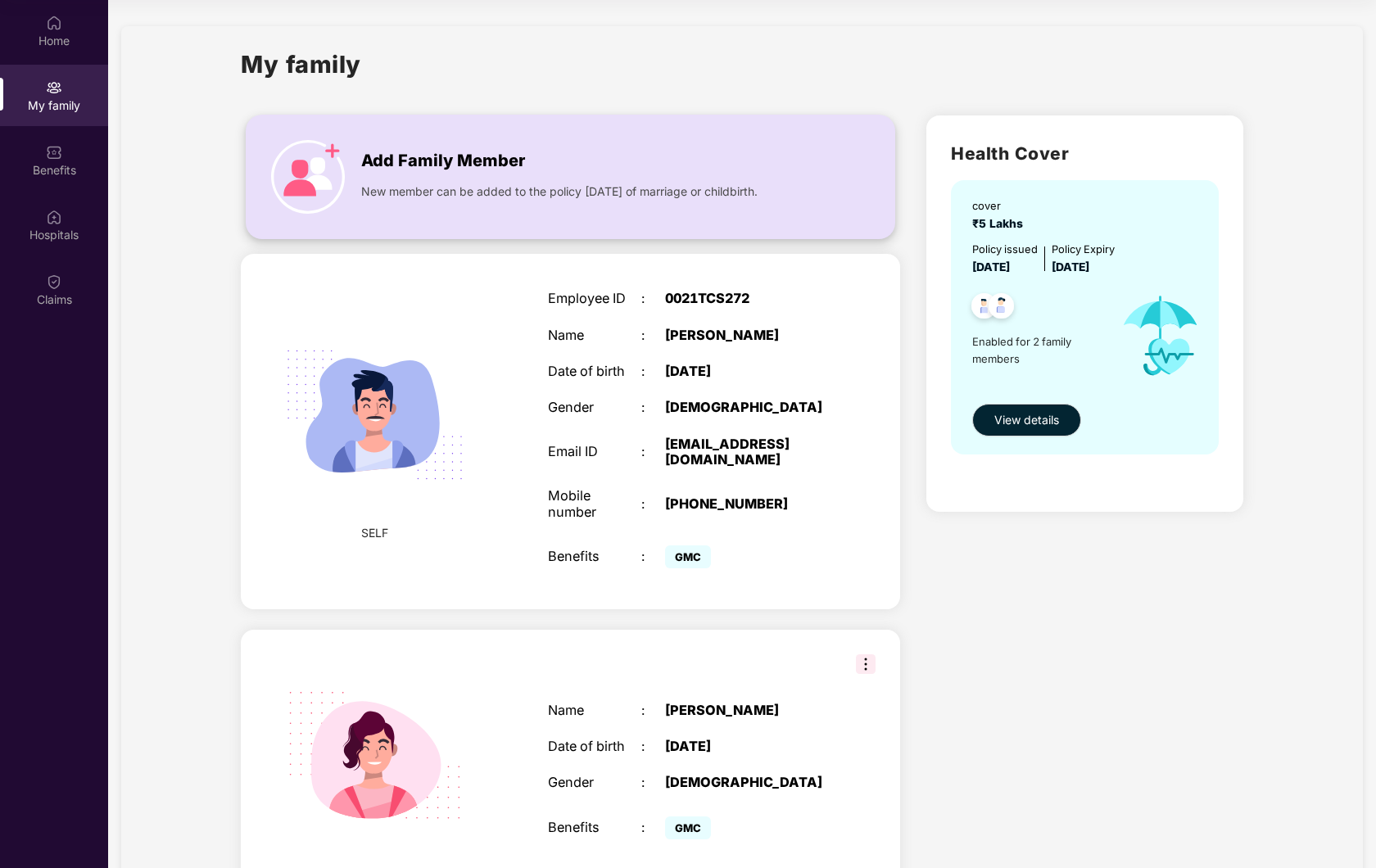
click at [328, 172] on img at bounding box center [308, 177] width 73 height 73
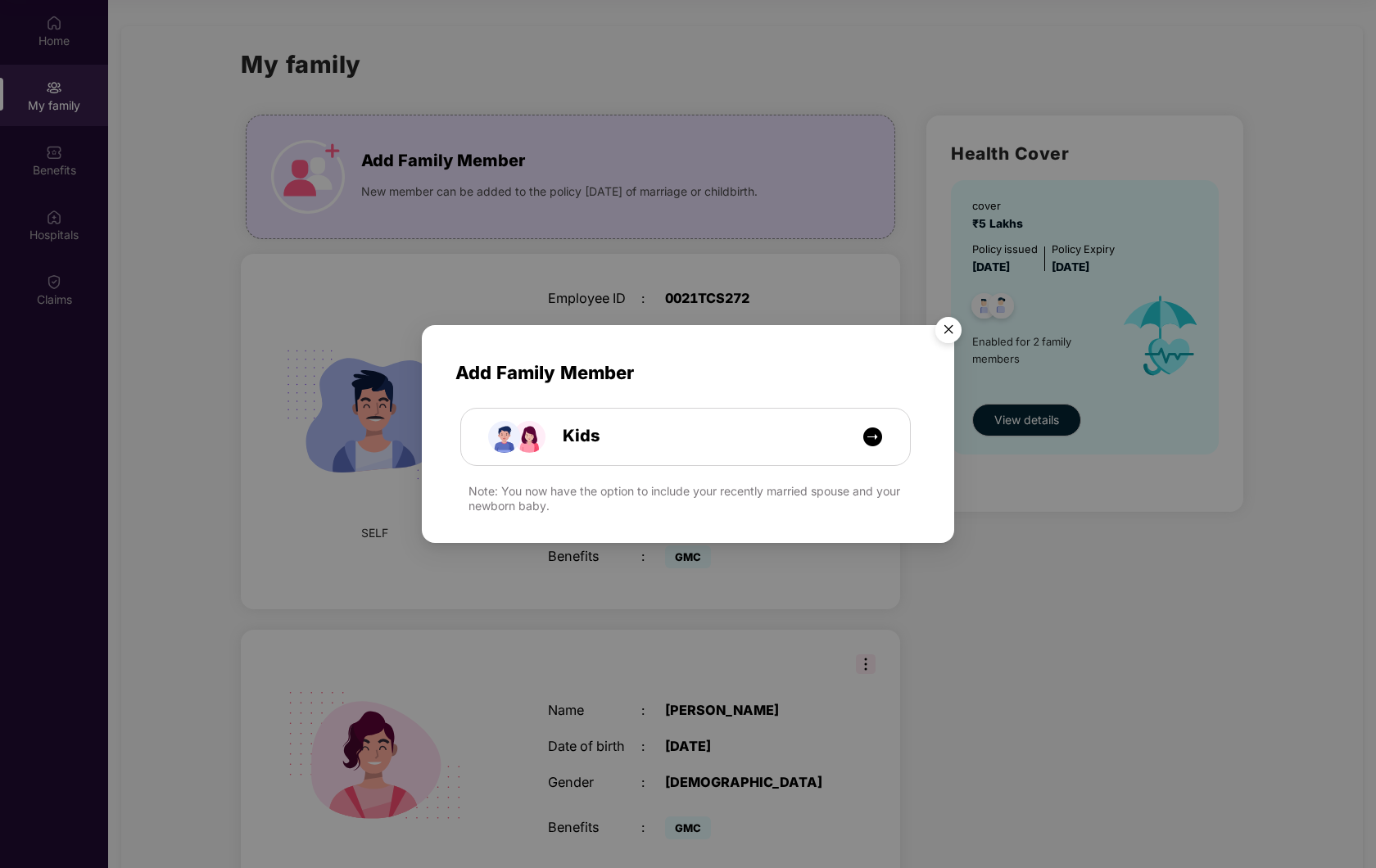
click at [944, 338] on img "Close" at bounding box center [948, 332] width 46 height 46
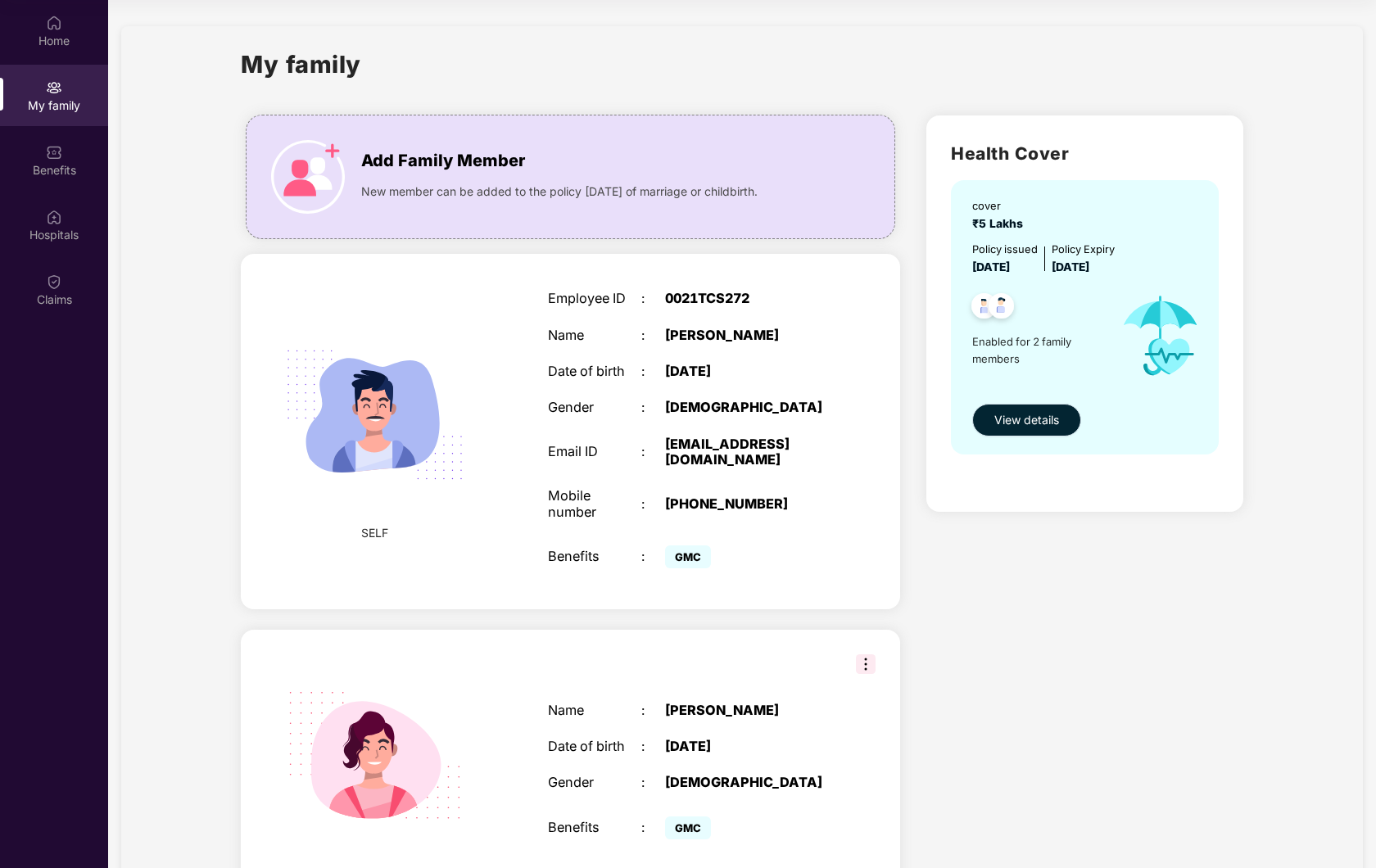
click at [1030, 418] on span "View details" at bounding box center [1027, 420] width 65 height 18
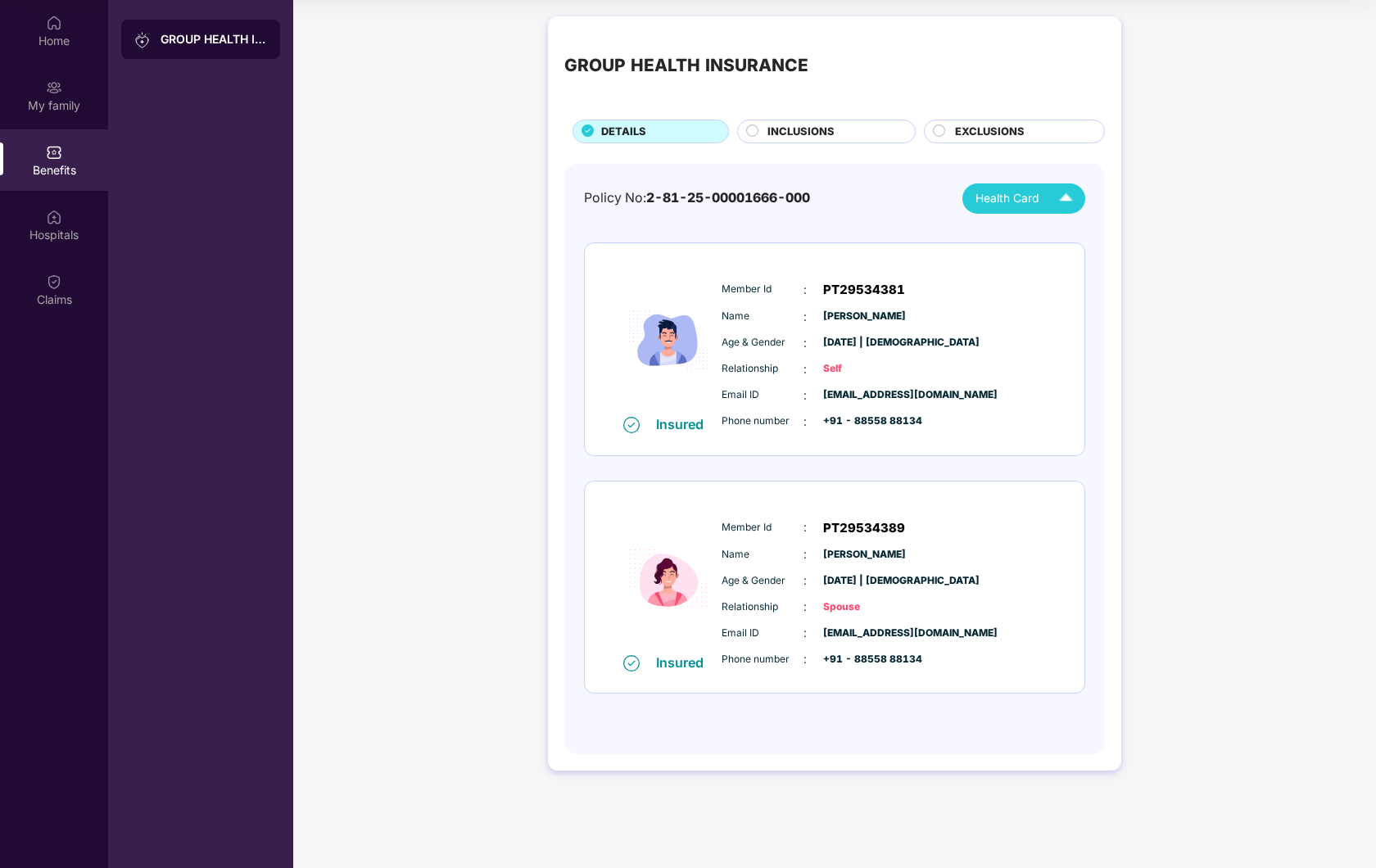
click at [1019, 195] on span "Health Card" at bounding box center [1007, 199] width 64 height 18
click at [854, 201] on div "Policy No: 2-81-25-00001666-000 Health Card" at bounding box center [834, 198] width 502 height 31
click at [793, 138] on span "INCLUSIONS" at bounding box center [801, 132] width 67 height 17
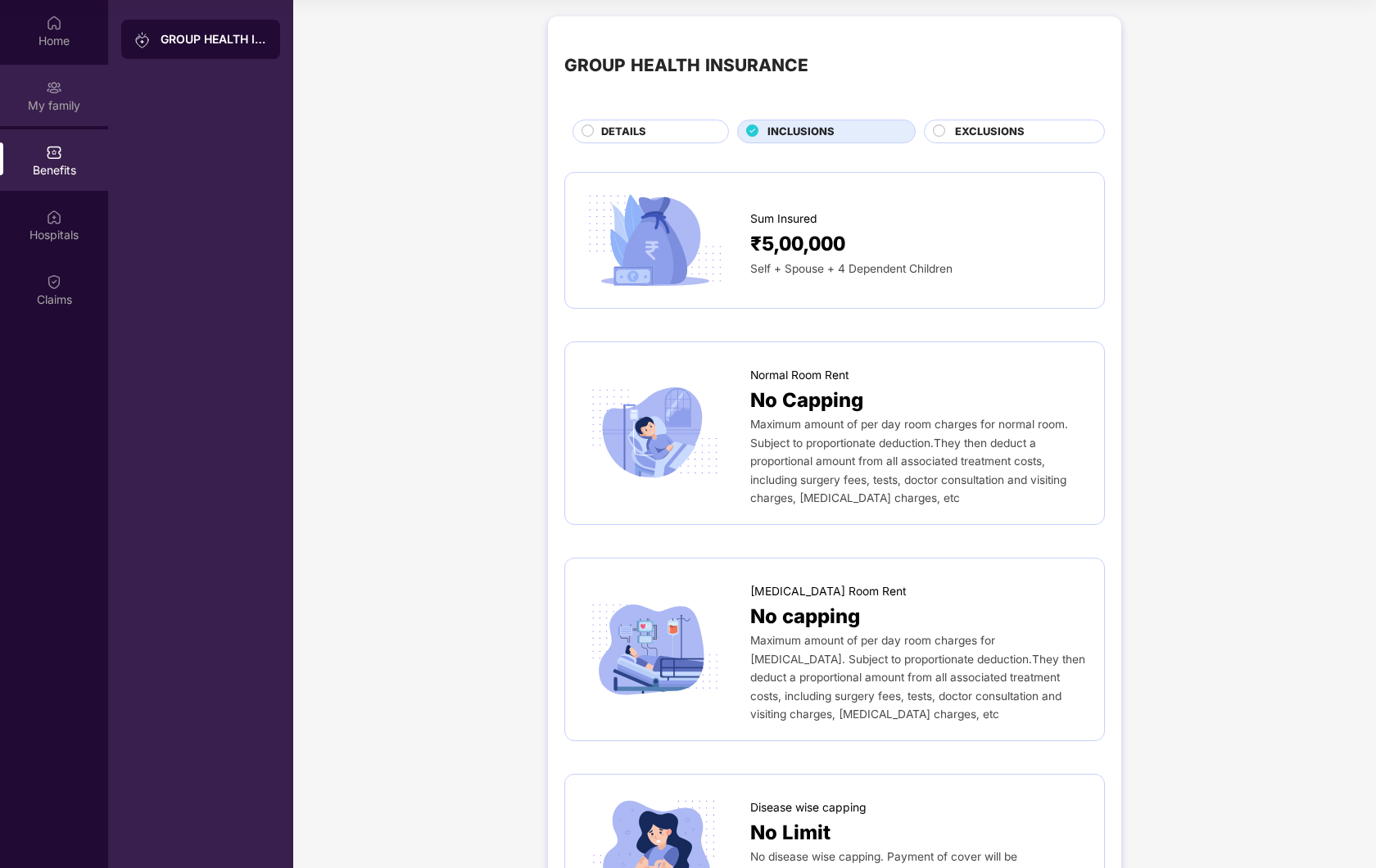
click at [57, 103] on div "My family" at bounding box center [54, 106] width 108 height 17
